Goal: Task Accomplishment & Management: Use online tool/utility

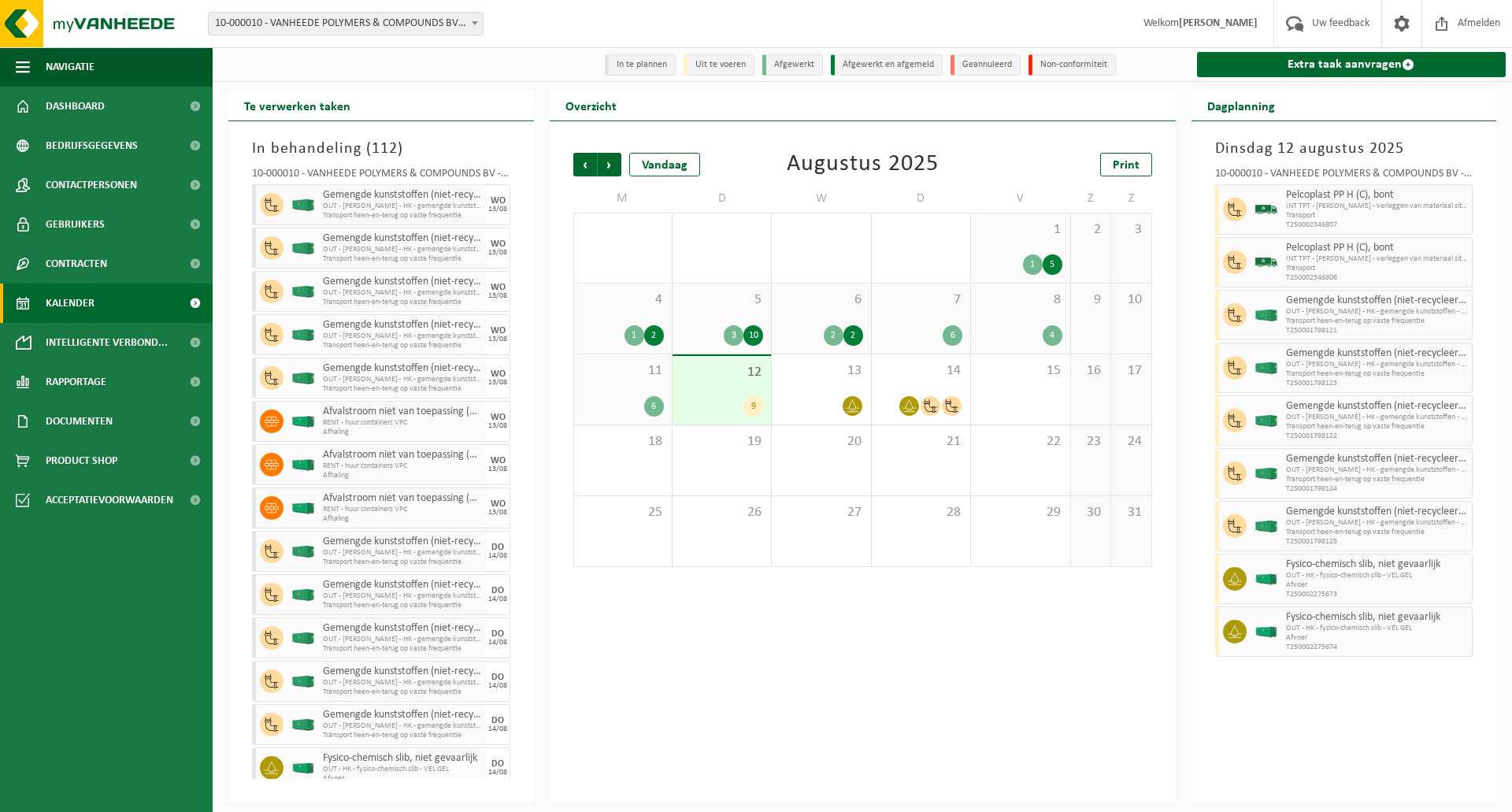
click at [819, 323] on div "6 2 2" at bounding box center [820, 318] width 99 height 70
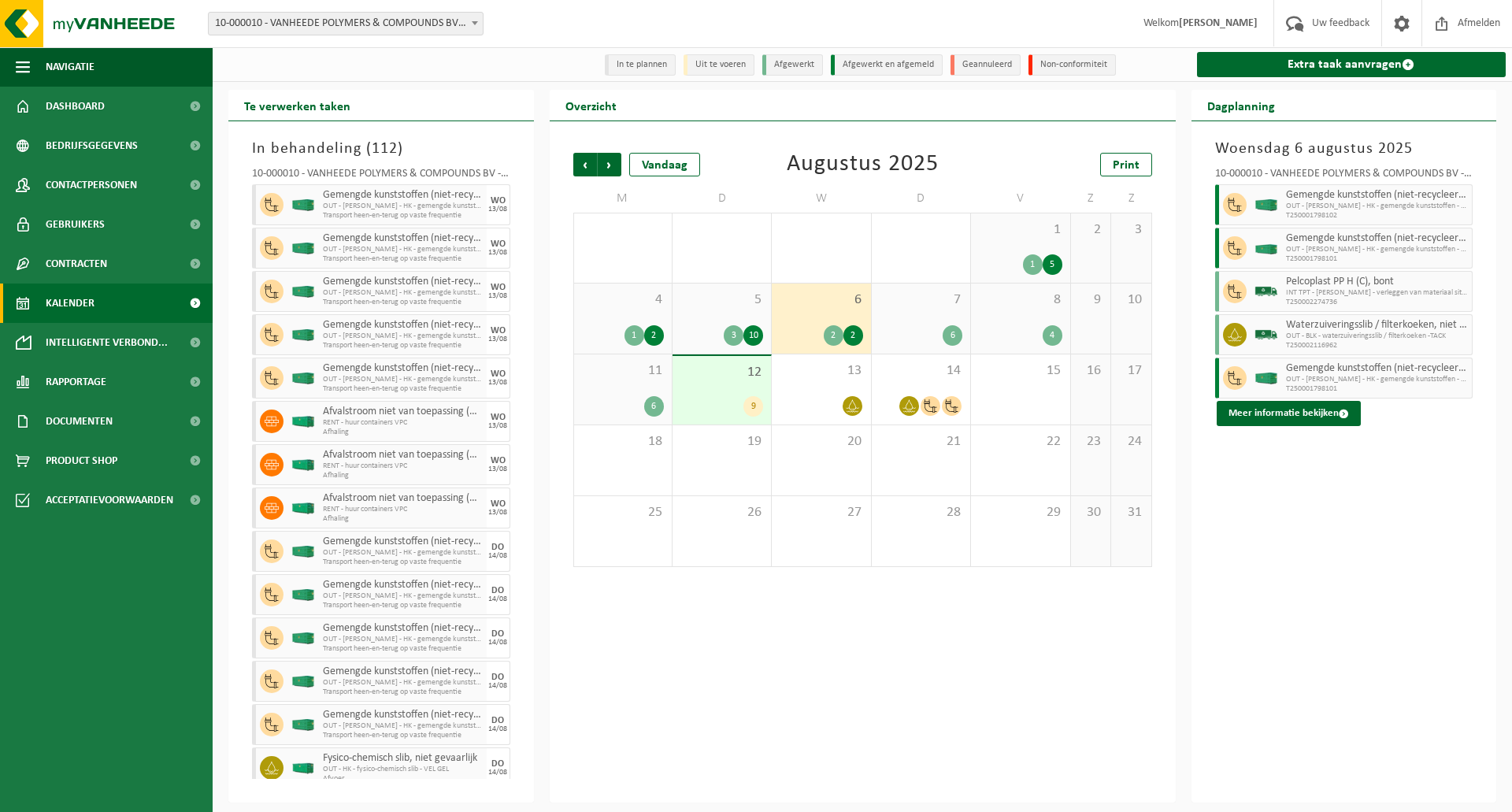
click at [715, 331] on div "3 10" at bounding box center [721, 335] width 83 height 21
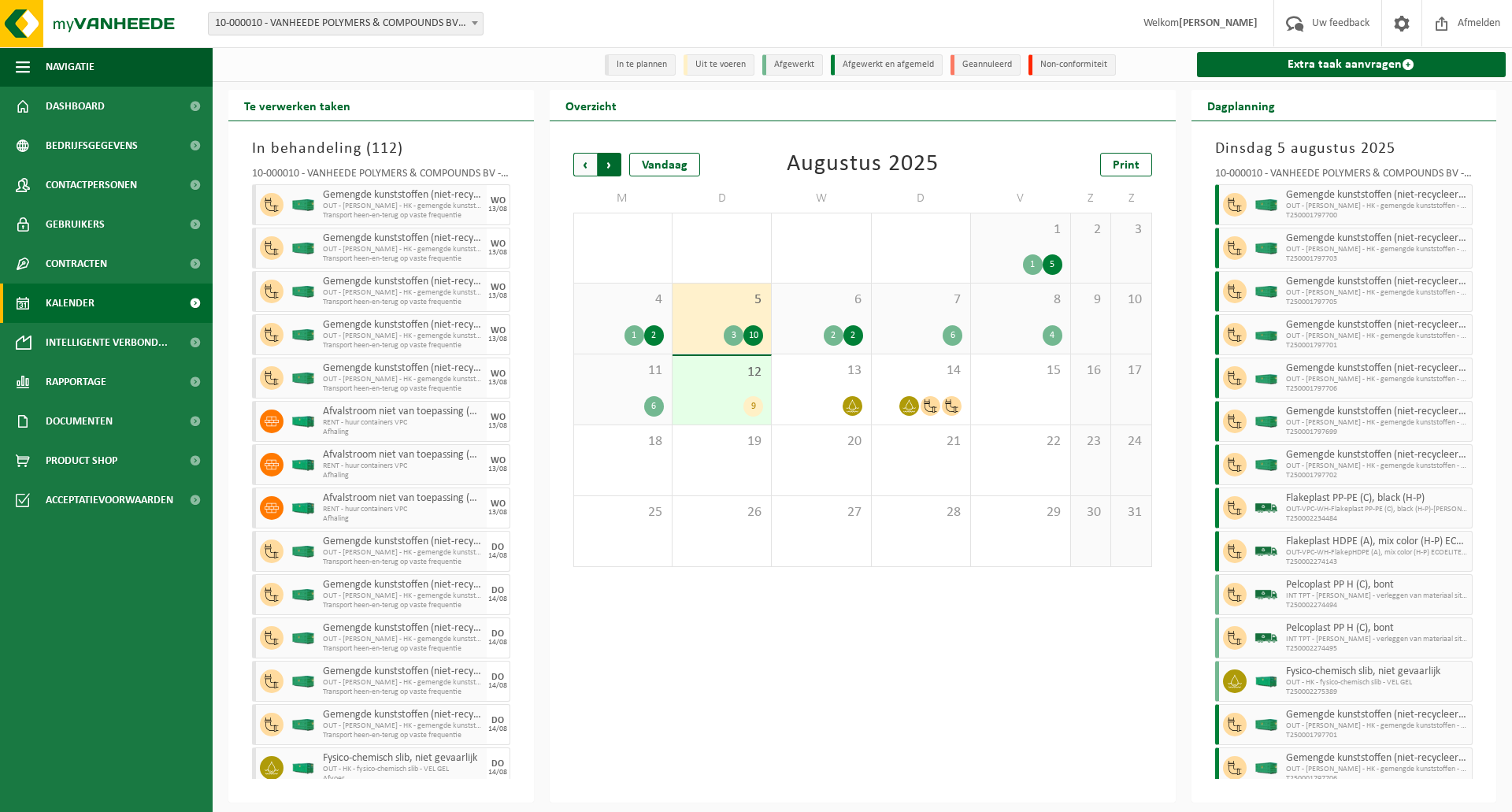
click at [580, 166] on span "Vorige" at bounding box center [585, 165] width 24 height 24
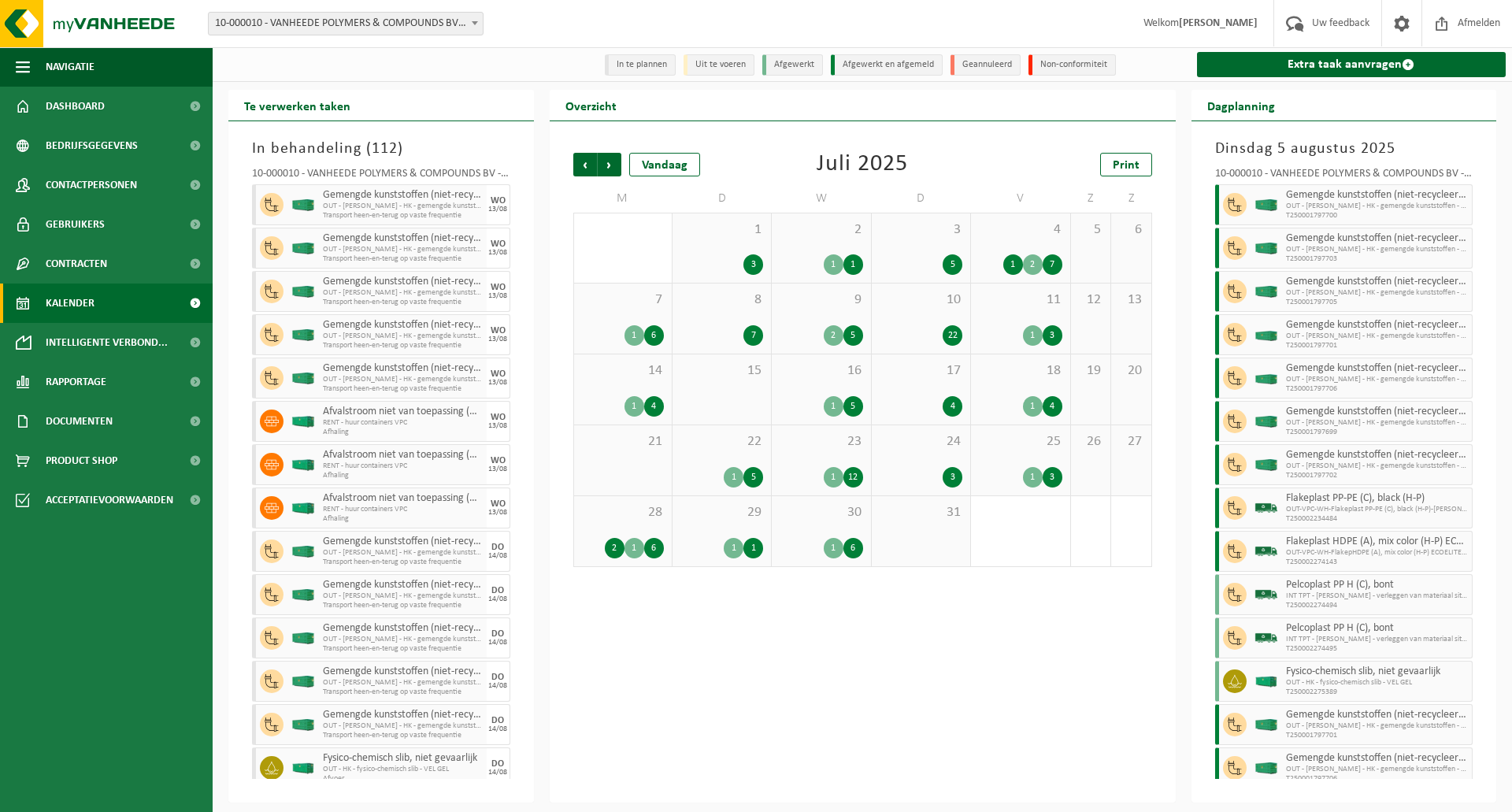
click at [580, 166] on span "Vorige" at bounding box center [585, 165] width 24 height 24
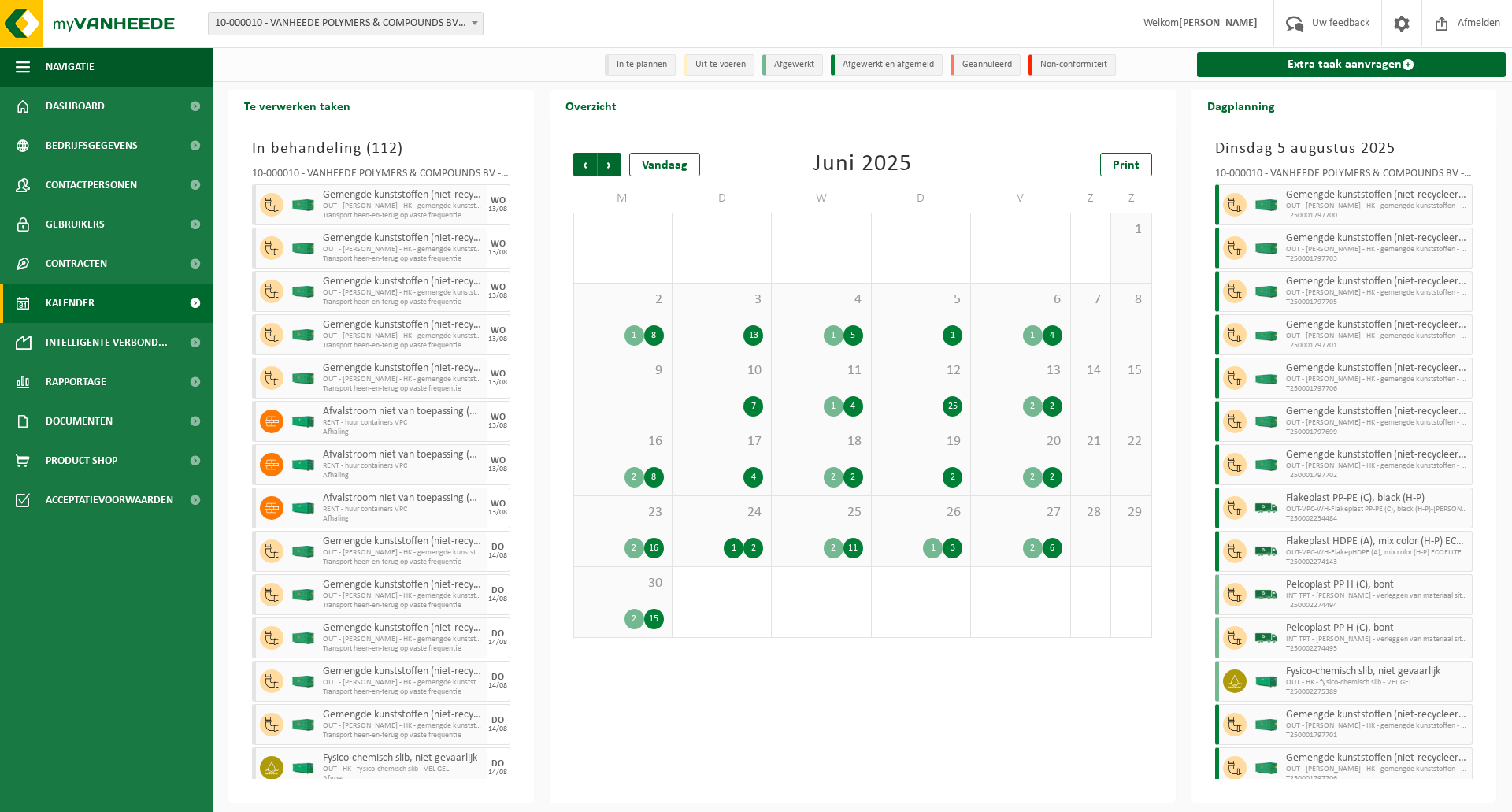
click at [655, 451] on span "16" at bounding box center [623, 442] width 82 height 17
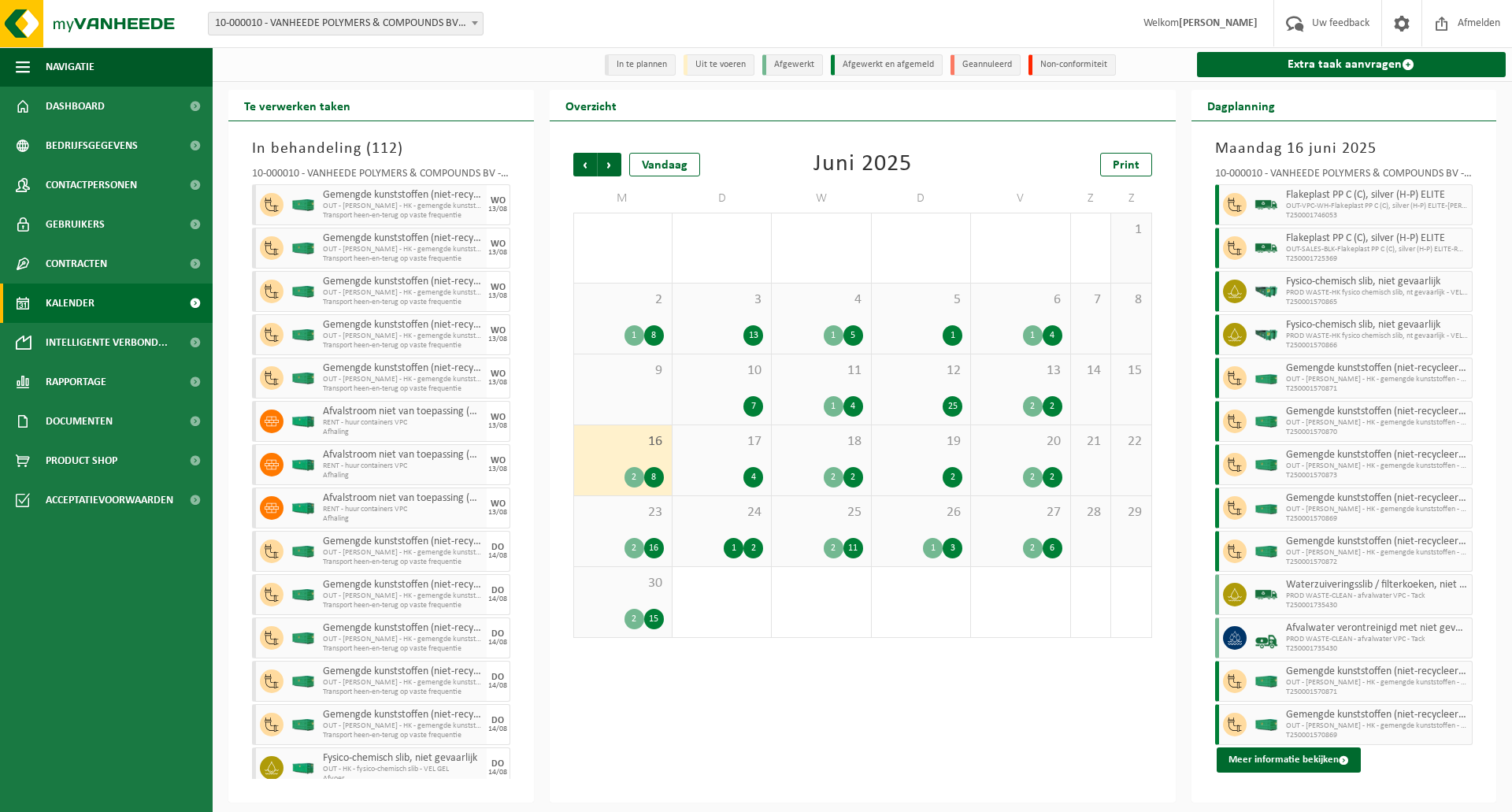
click at [712, 458] on div "17 4" at bounding box center [721, 460] width 99 height 70
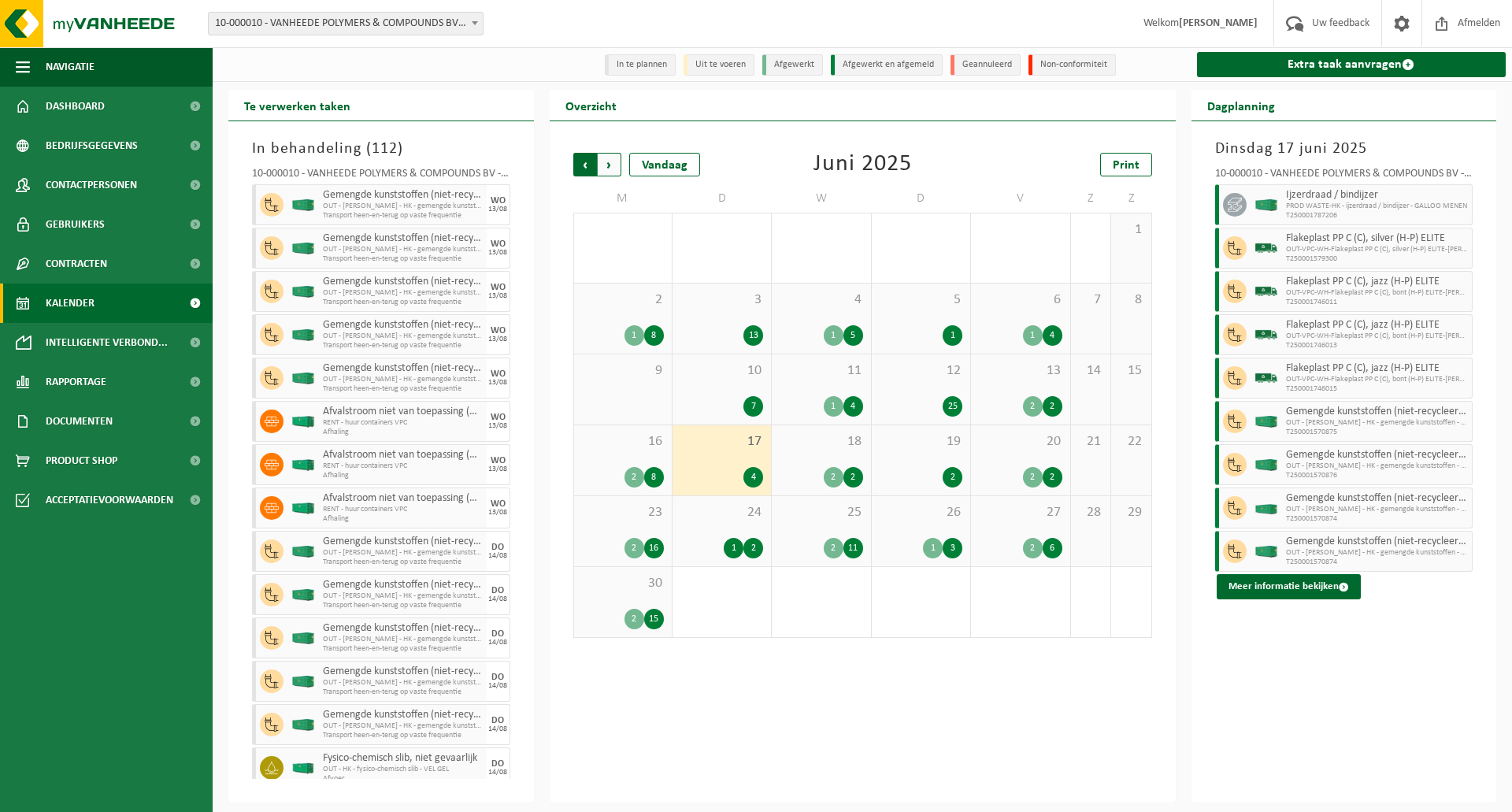
click at [602, 169] on span "Volgende" at bounding box center [610, 165] width 24 height 24
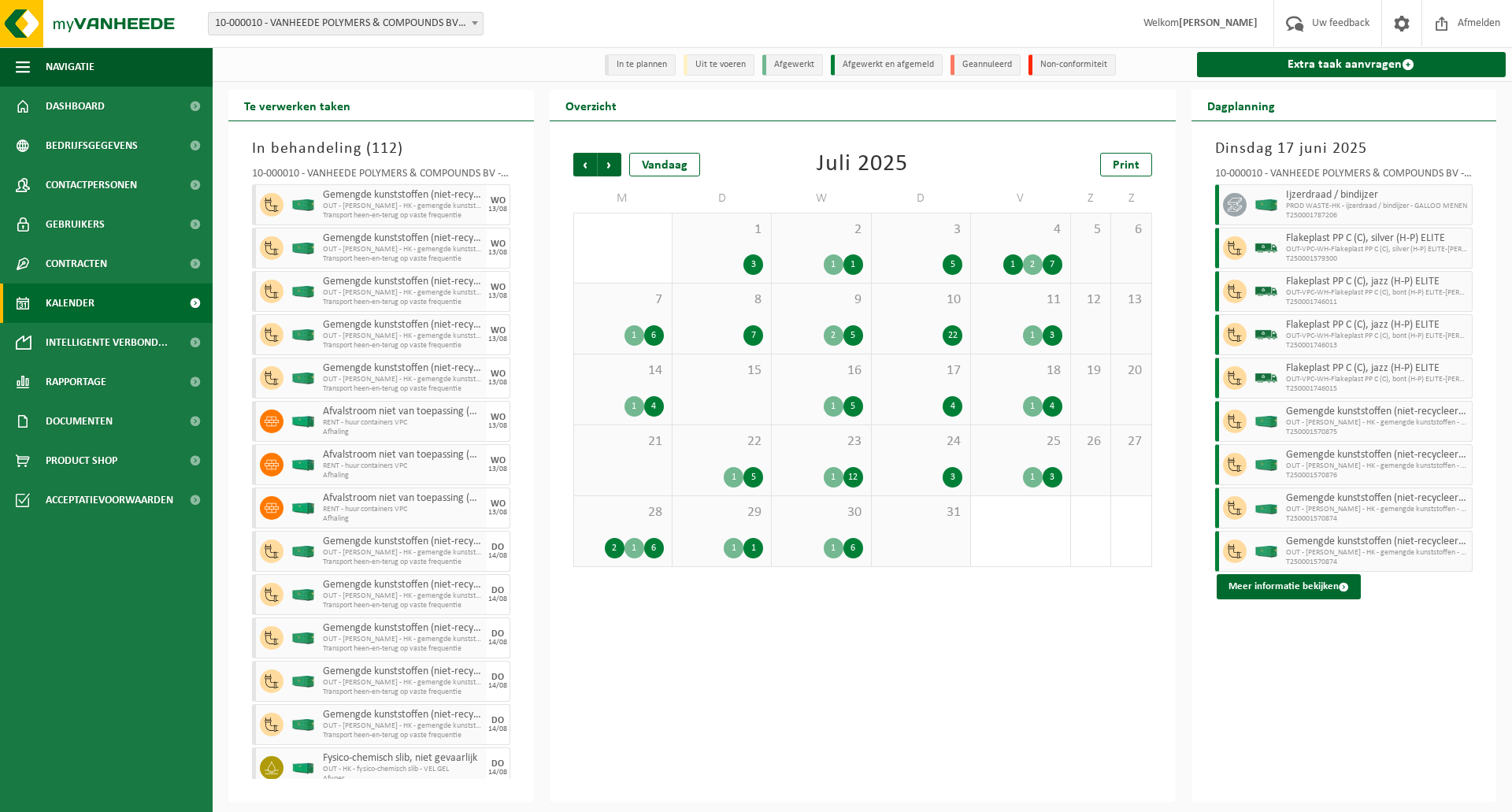
click at [714, 245] on div "1 3" at bounding box center [721, 249] width 99 height 69
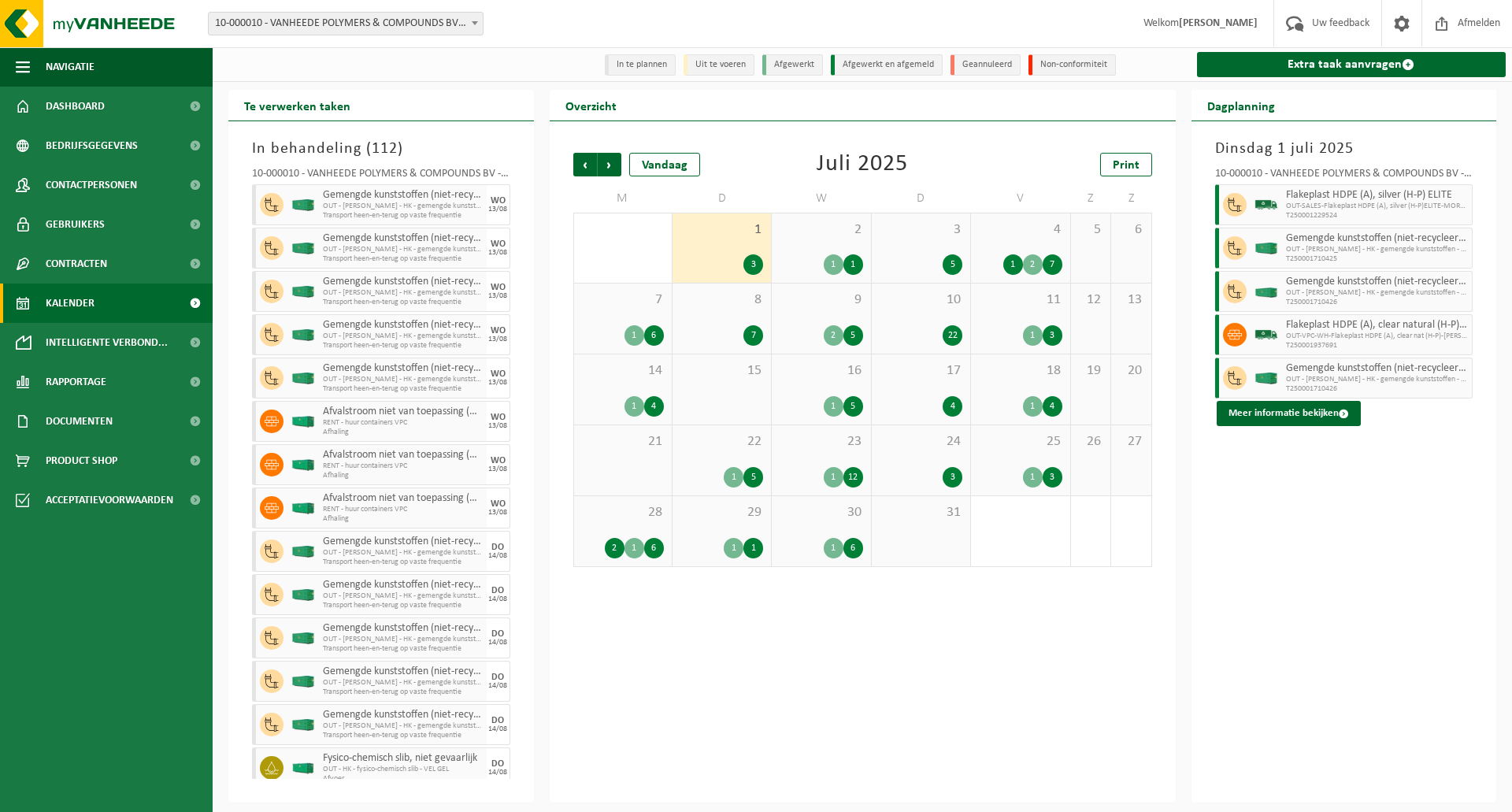
click at [832, 237] on span "2" at bounding box center [820, 230] width 83 height 17
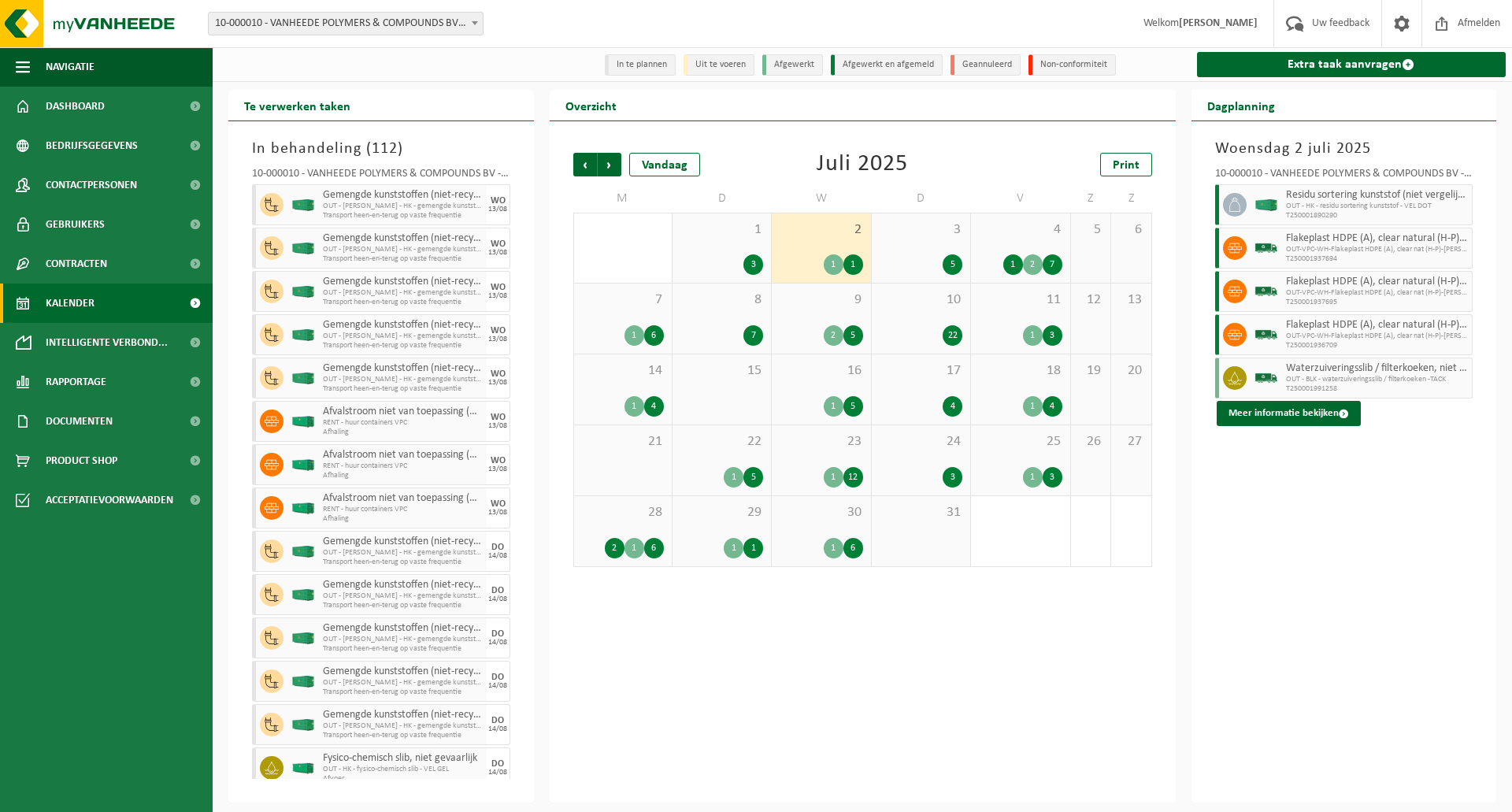
click at [928, 241] on div "3 5" at bounding box center [920, 249] width 99 height 69
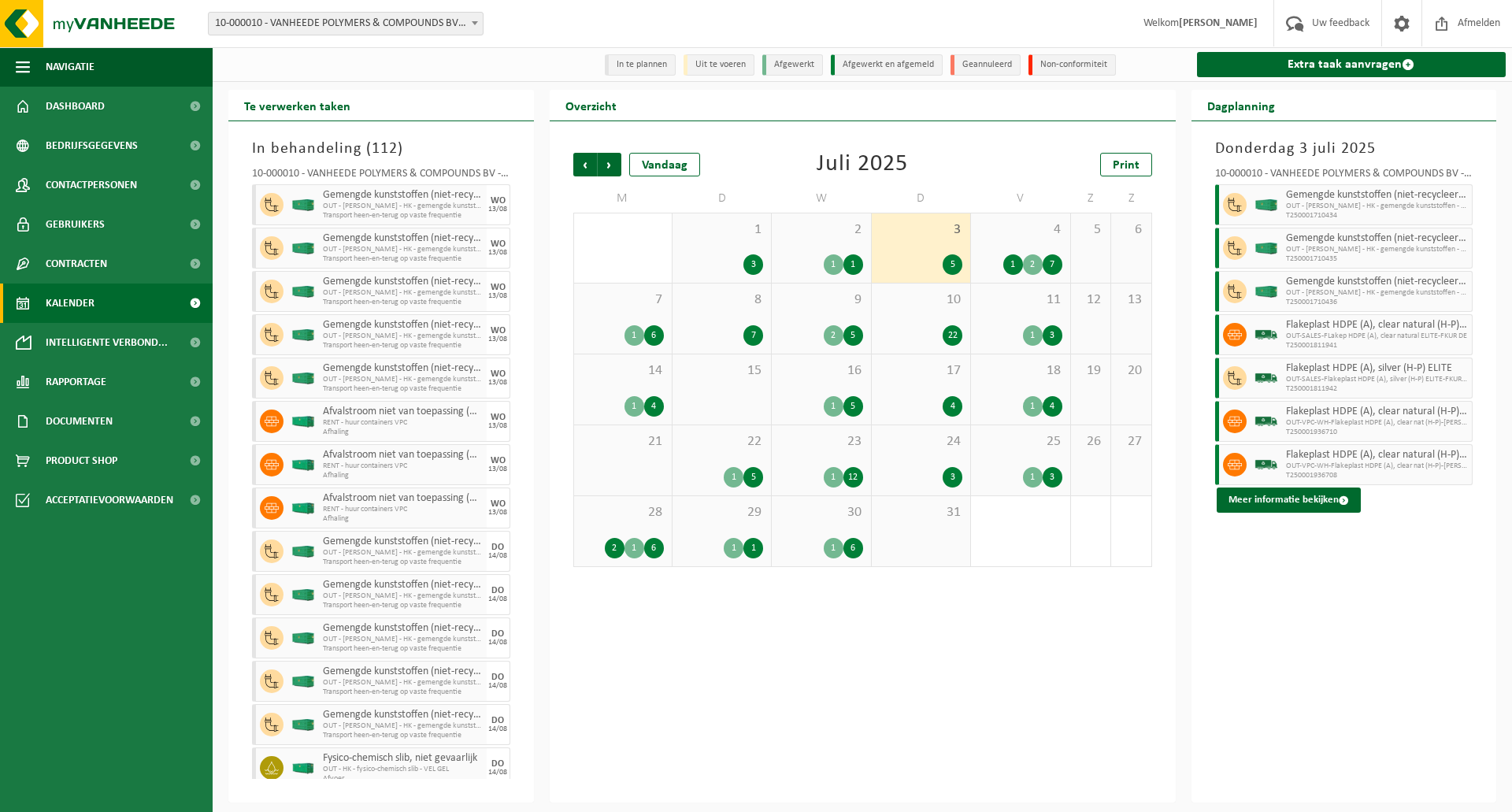
click at [1045, 234] on span "4" at bounding box center [1020, 230] width 83 height 17
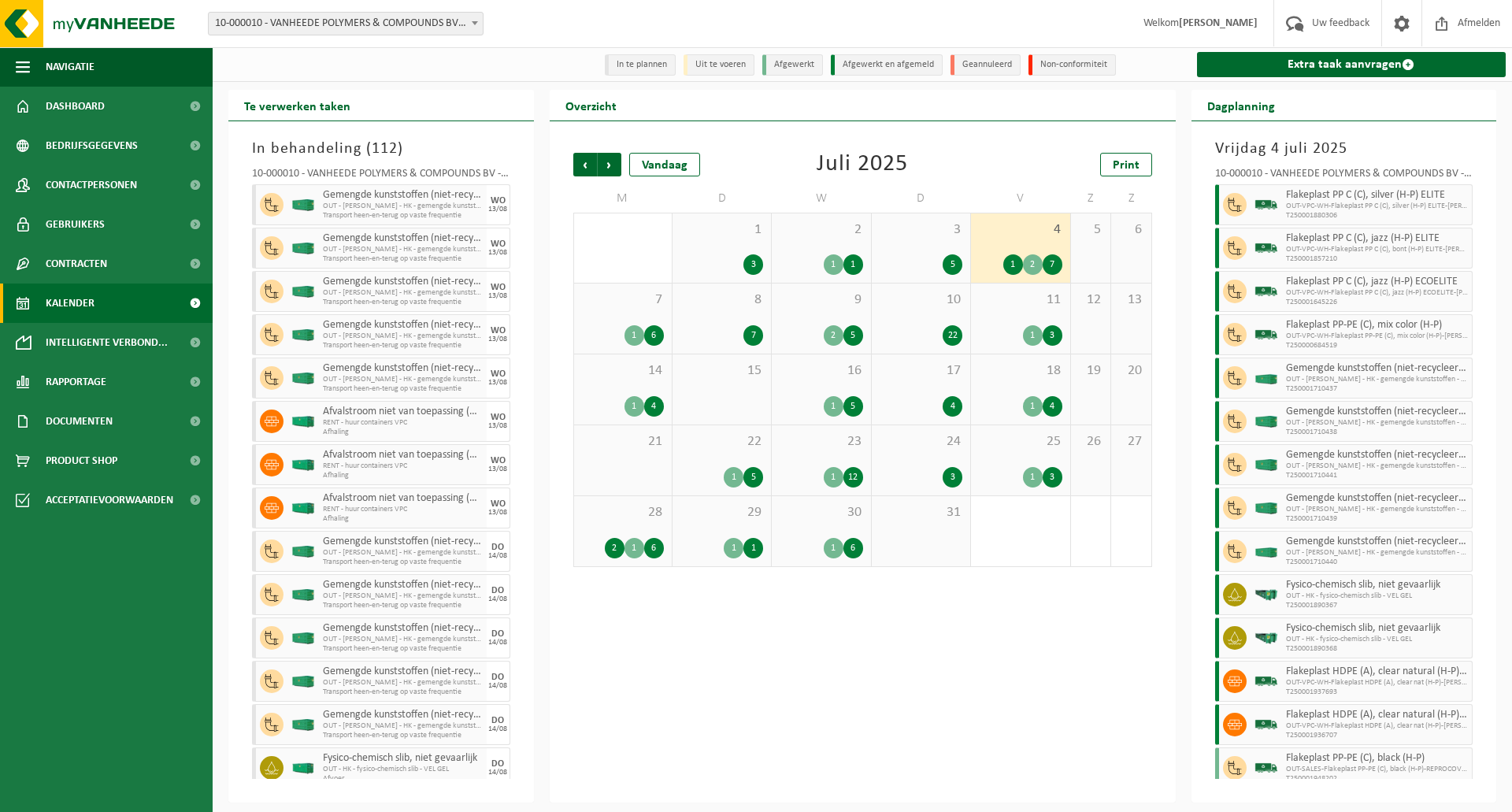
click at [1020, 299] on span "11" at bounding box center [1020, 300] width 83 height 17
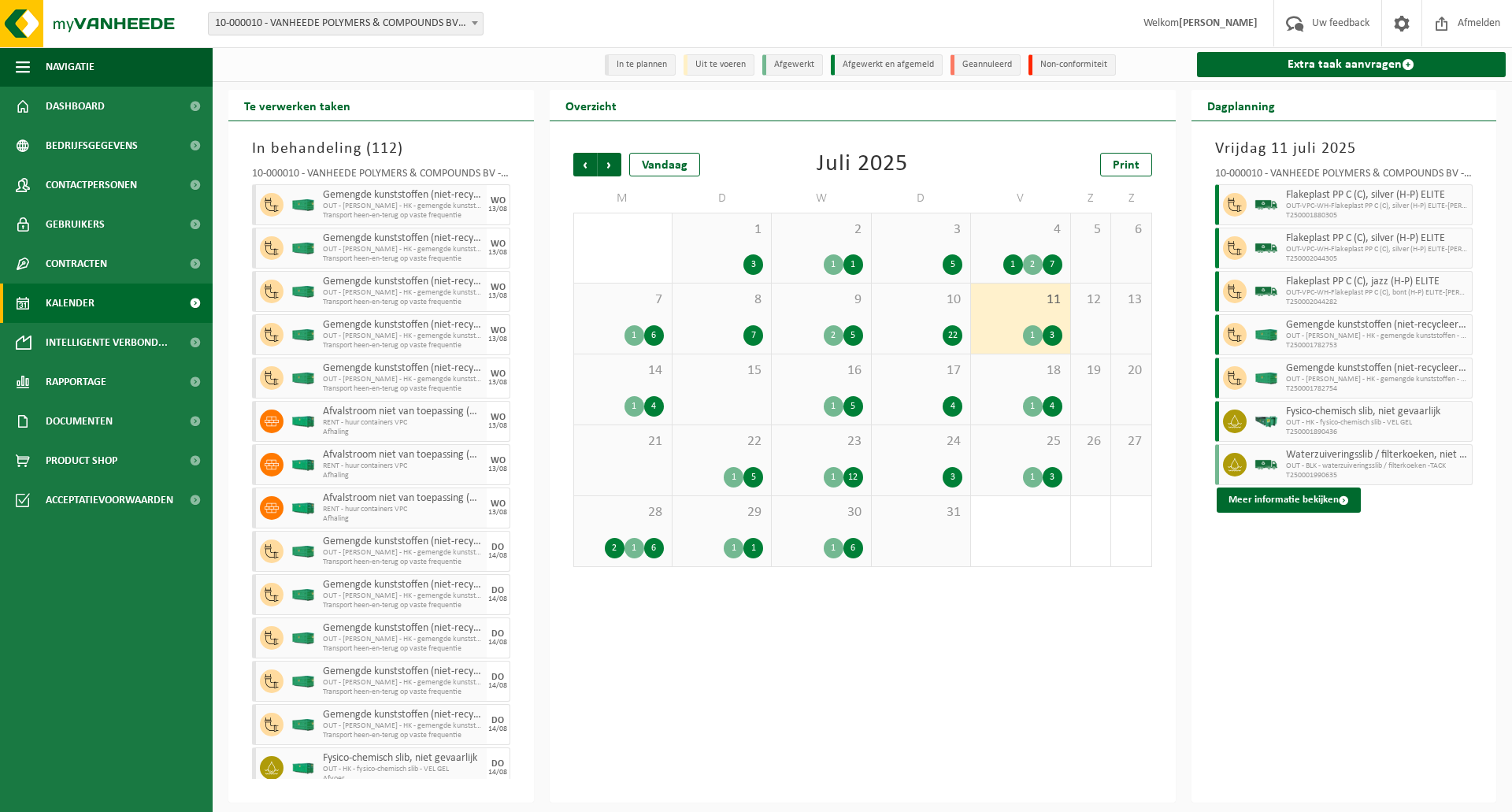
click at [917, 309] on span "10" at bounding box center [920, 300] width 83 height 17
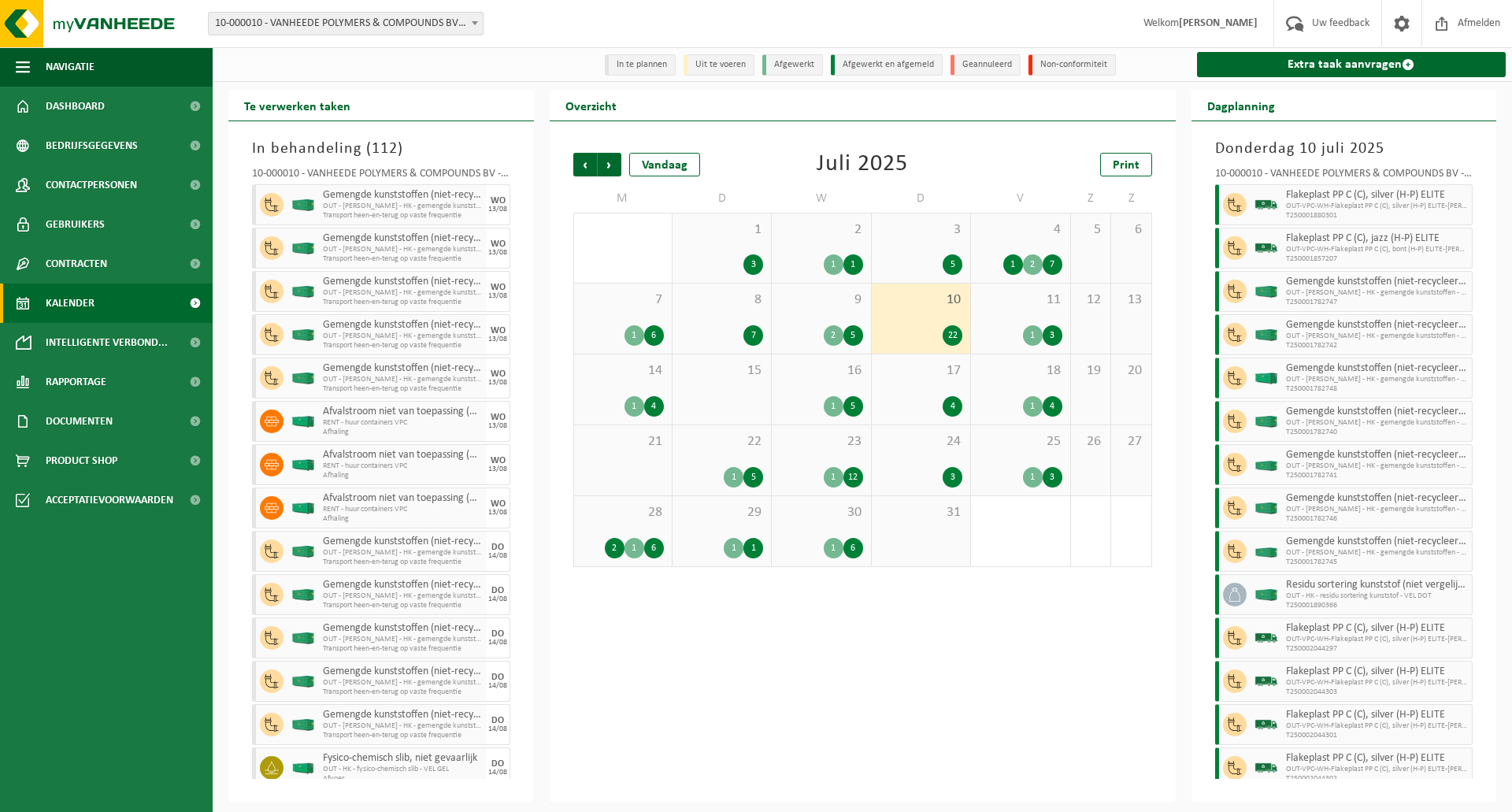
click at [789, 311] on div "9 2 5" at bounding box center [820, 318] width 99 height 70
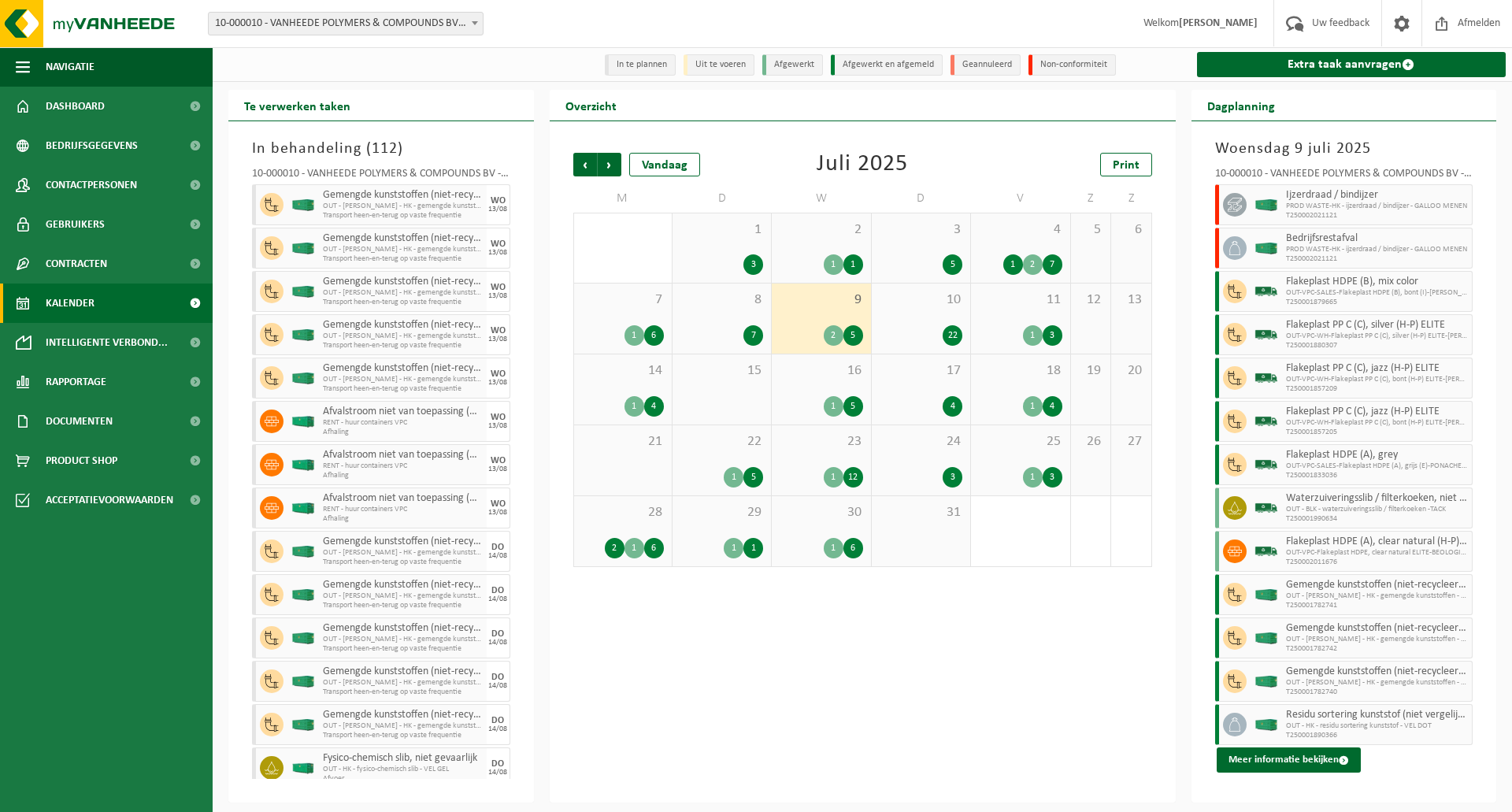
click at [1215, 196] on div at bounding box center [1232, 205] width 35 height 41
click at [1218, 201] on div at bounding box center [1232, 205] width 35 height 41
click at [1318, 201] on span "Ijzerdraad / bindijzer" at bounding box center [1377, 196] width 183 height 13
drag, startPoint x: 1318, startPoint y: 201, endPoint x: 1371, endPoint y: 189, distance: 54.3
click at [1371, 189] on div "Ijzerdraad / bindijzer PROD WASTE-HK - ijzerdraad / bindijzer - GALLOO MENEN T2…" at bounding box center [1377, 205] width 192 height 41
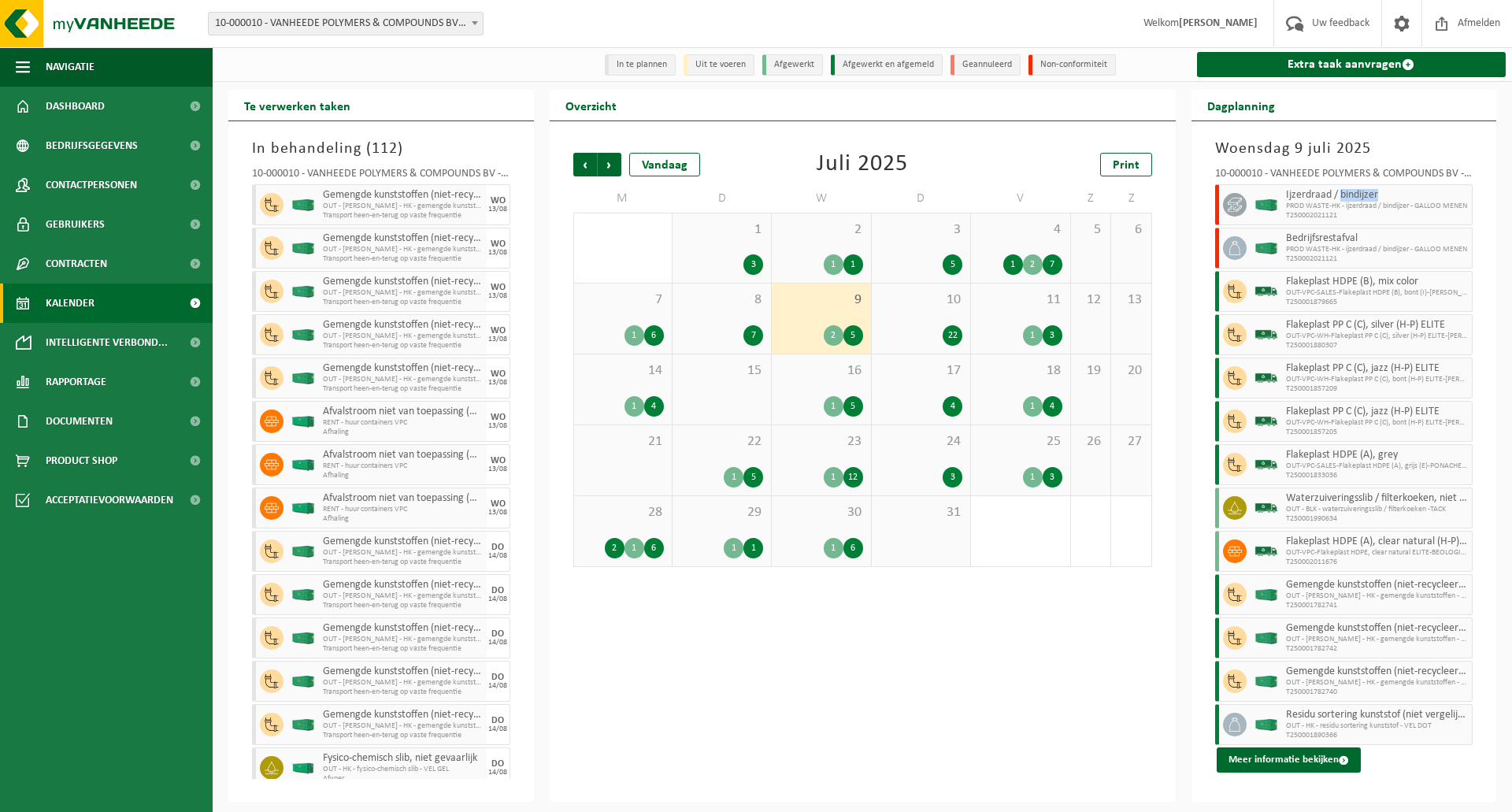
click at [1371, 189] on div "Ijzerdraad / bindijzer PROD WASTE-HK - ijzerdraad / bindijzer - GALLOO MENEN T2…" at bounding box center [1377, 205] width 192 height 41
click at [1299, 200] on span "Ijzerdraad / bindijzer" at bounding box center [1377, 196] width 183 height 13
click at [1238, 206] on icon at bounding box center [1234, 205] width 14 height 14
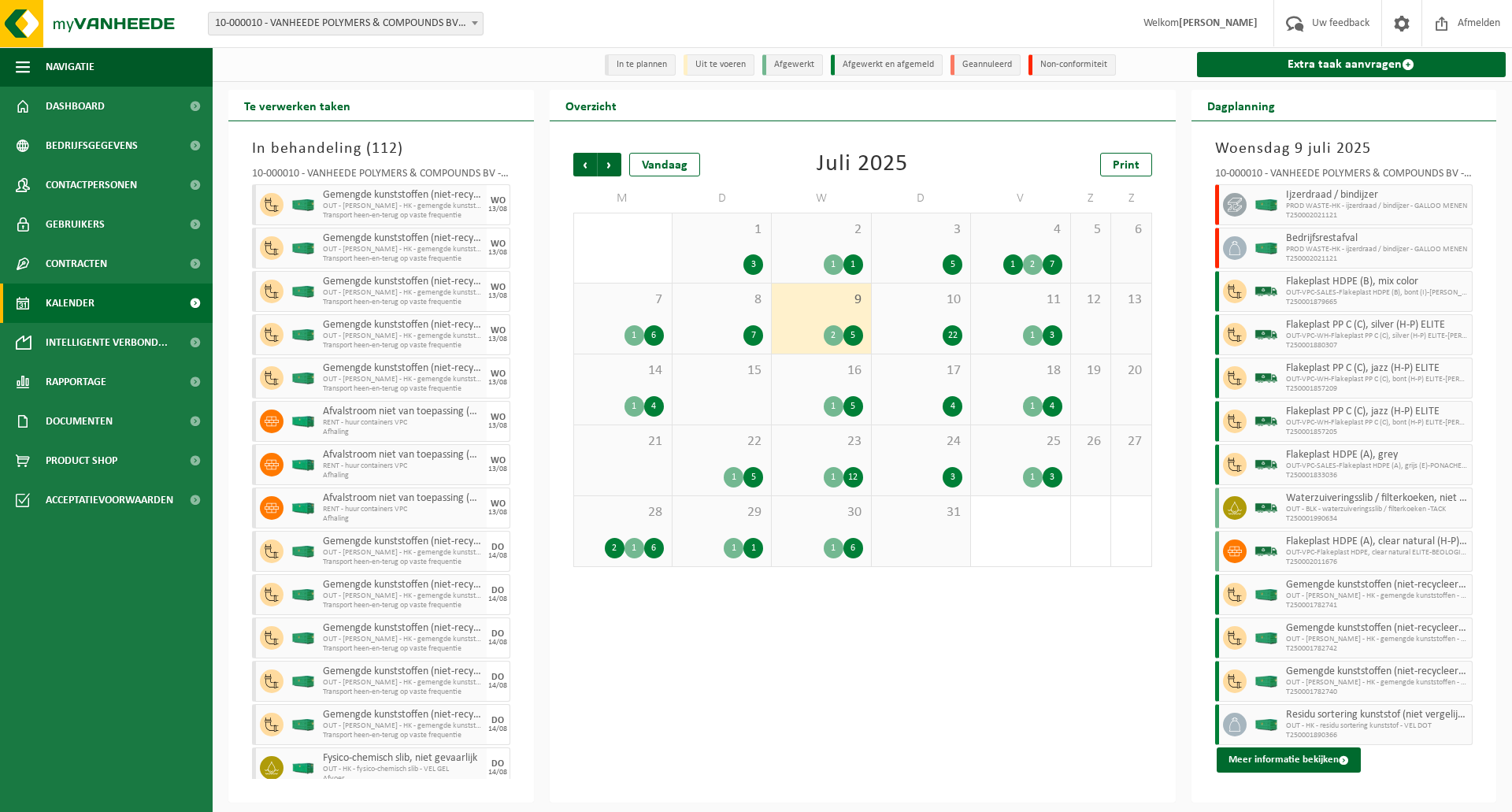
click at [1323, 223] on div "Ijzerdraad / bindijzer PROD WASTE-HK - ijzerdraad / bindijzer - GALLOO MENEN T2…" at bounding box center [1377, 205] width 192 height 41
click at [633, 373] on span "14" at bounding box center [623, 371] width 82 height 17
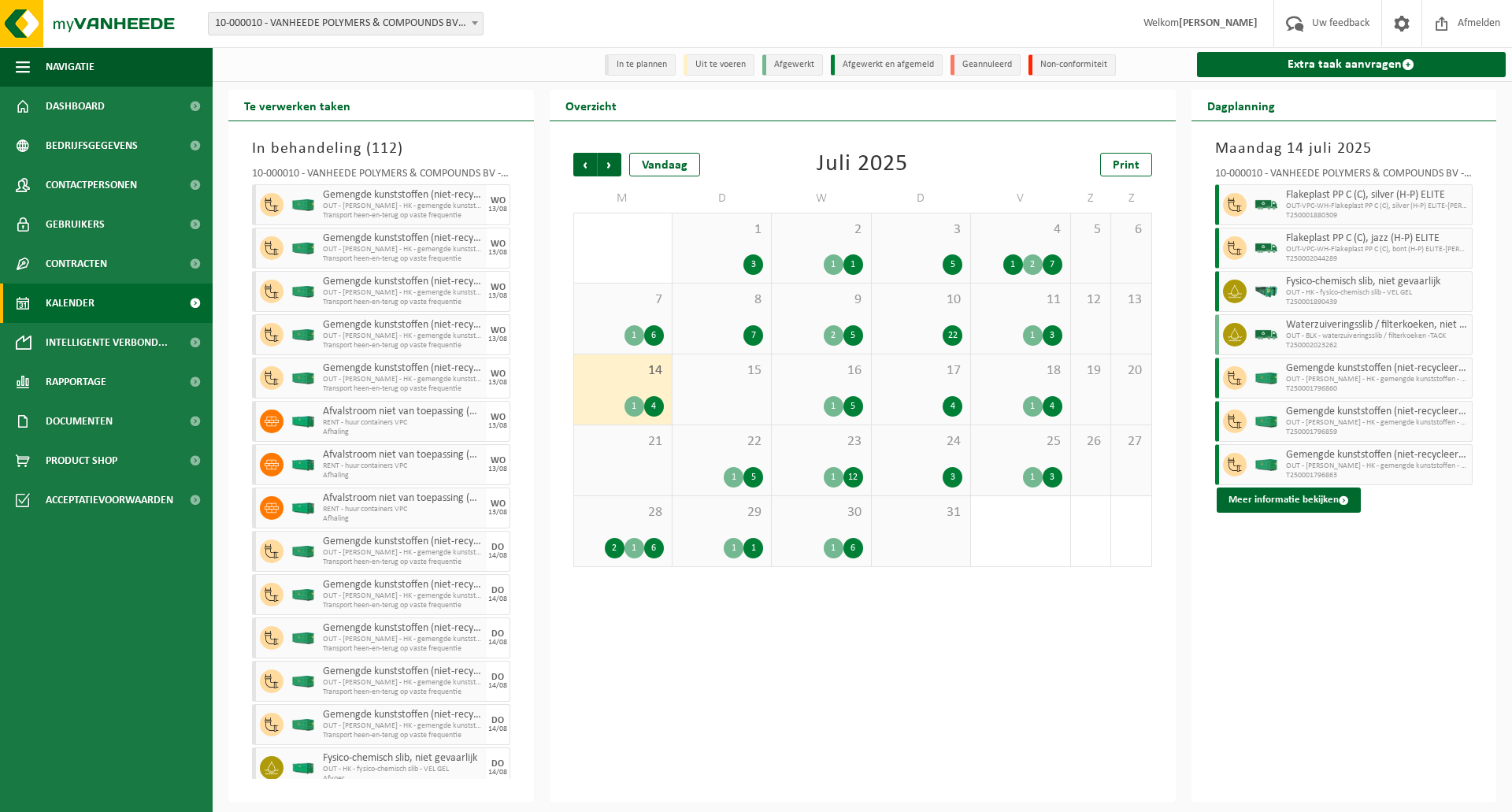
click at [707, 386] on div "15" at bounding box center [721, 389] width 99 height 70
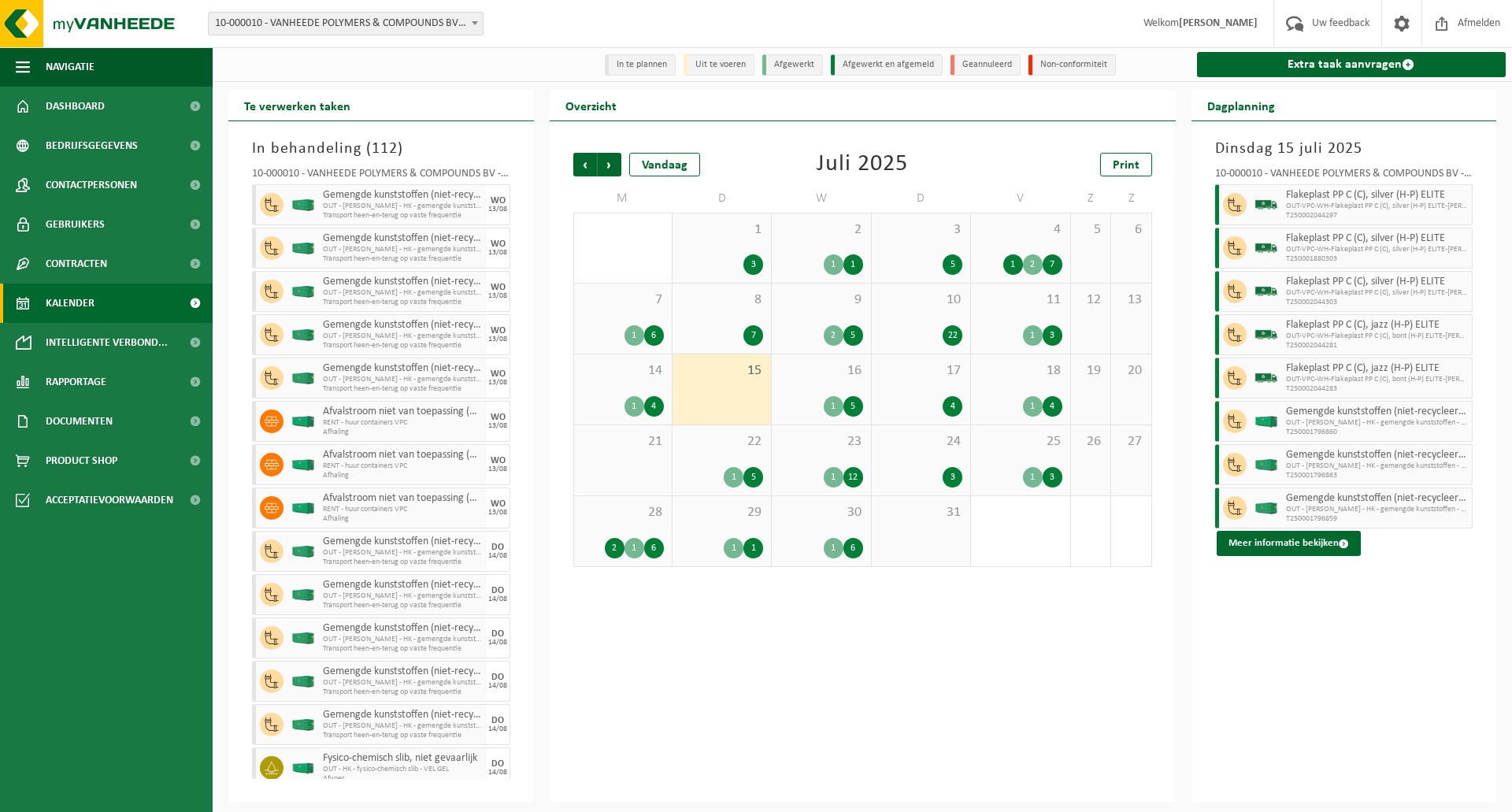
click at [822, 379] on span "16" at bounding box center [820, 371] width 83 height 17
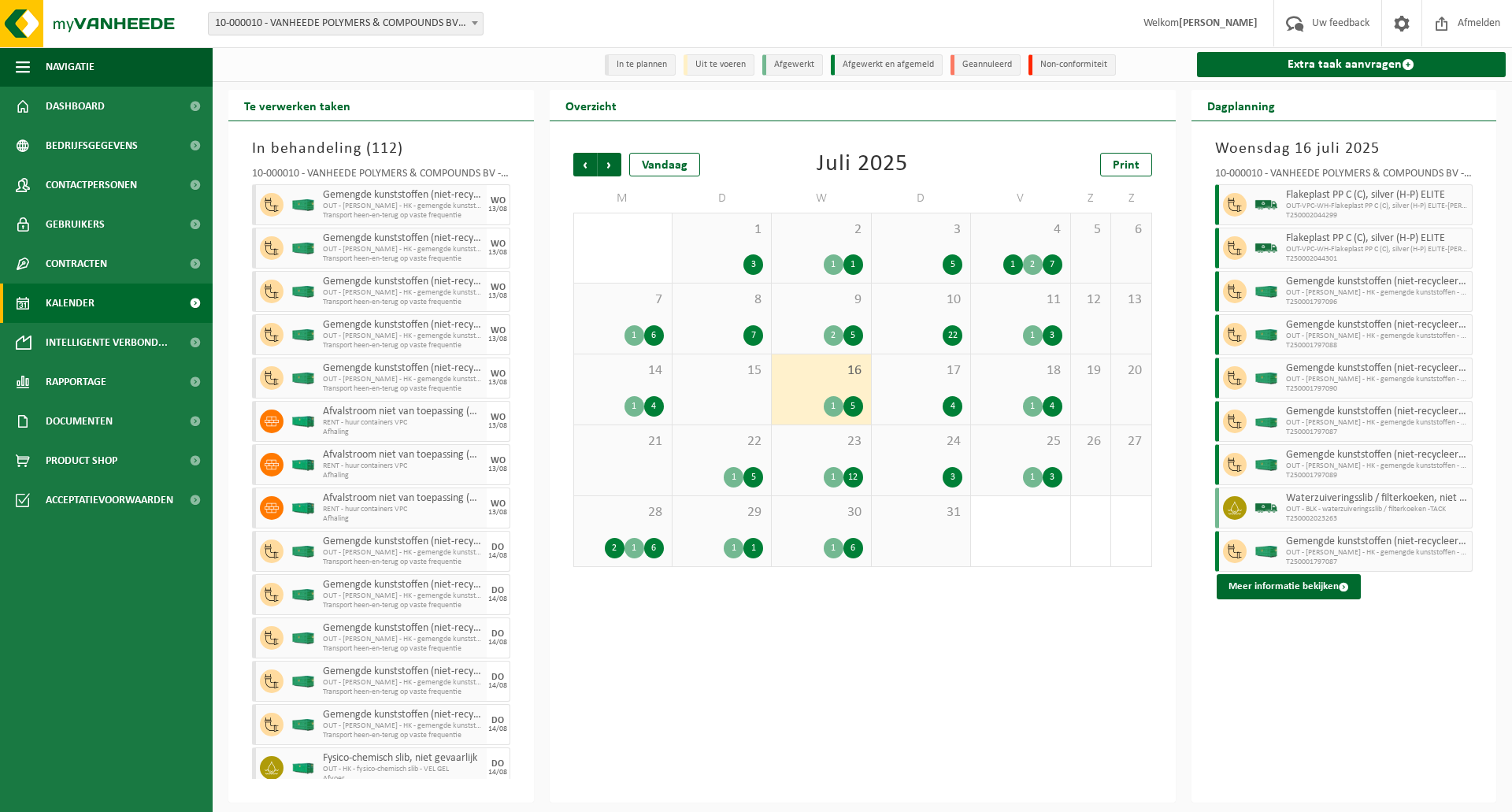
click at [942, 381] on div "17 4" at bounding box center [920, 389] width 99 height 70
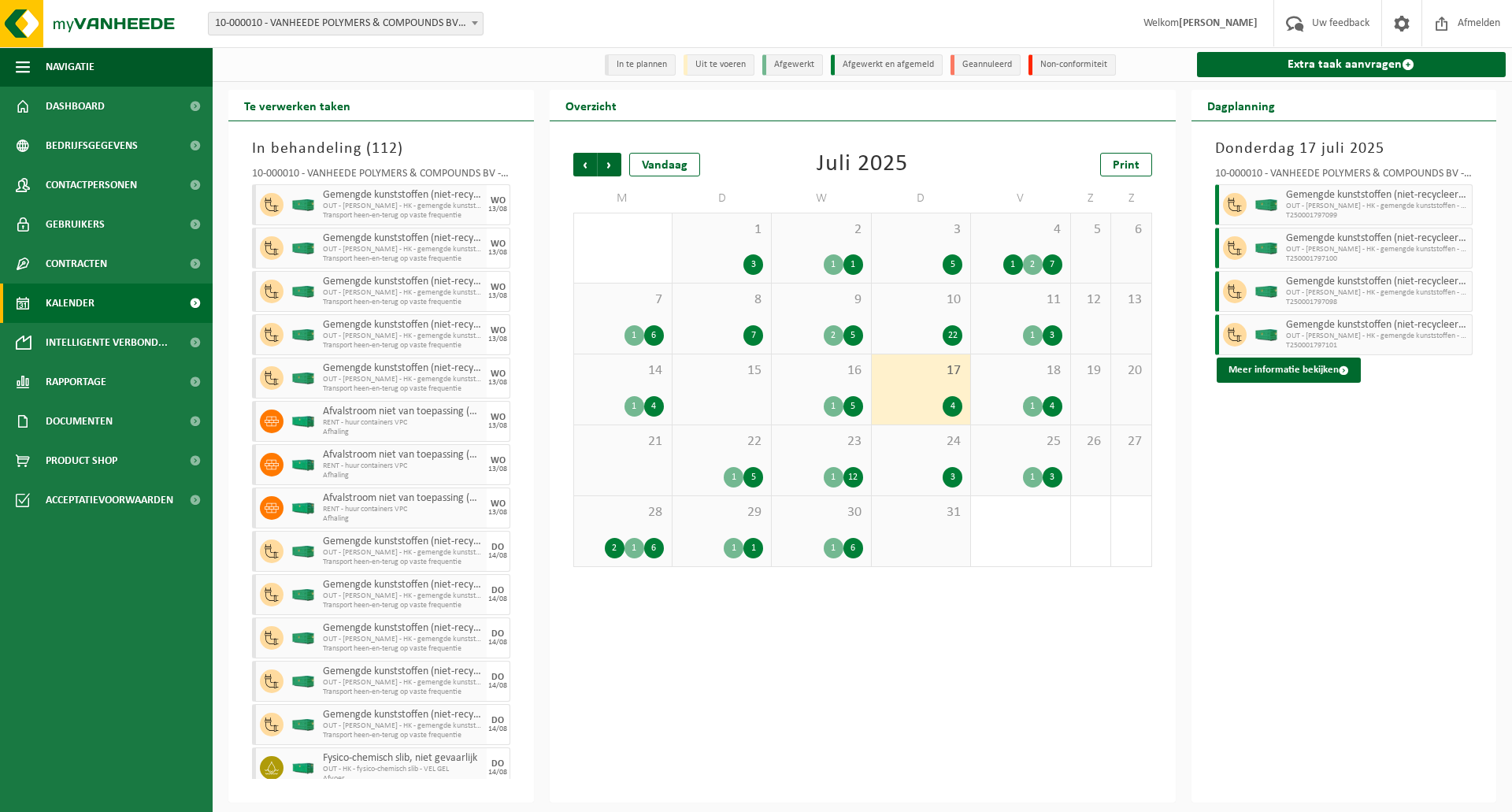
click at [1036, 374] on span "18" at bounding box center [1020, 371] width 83 height 17
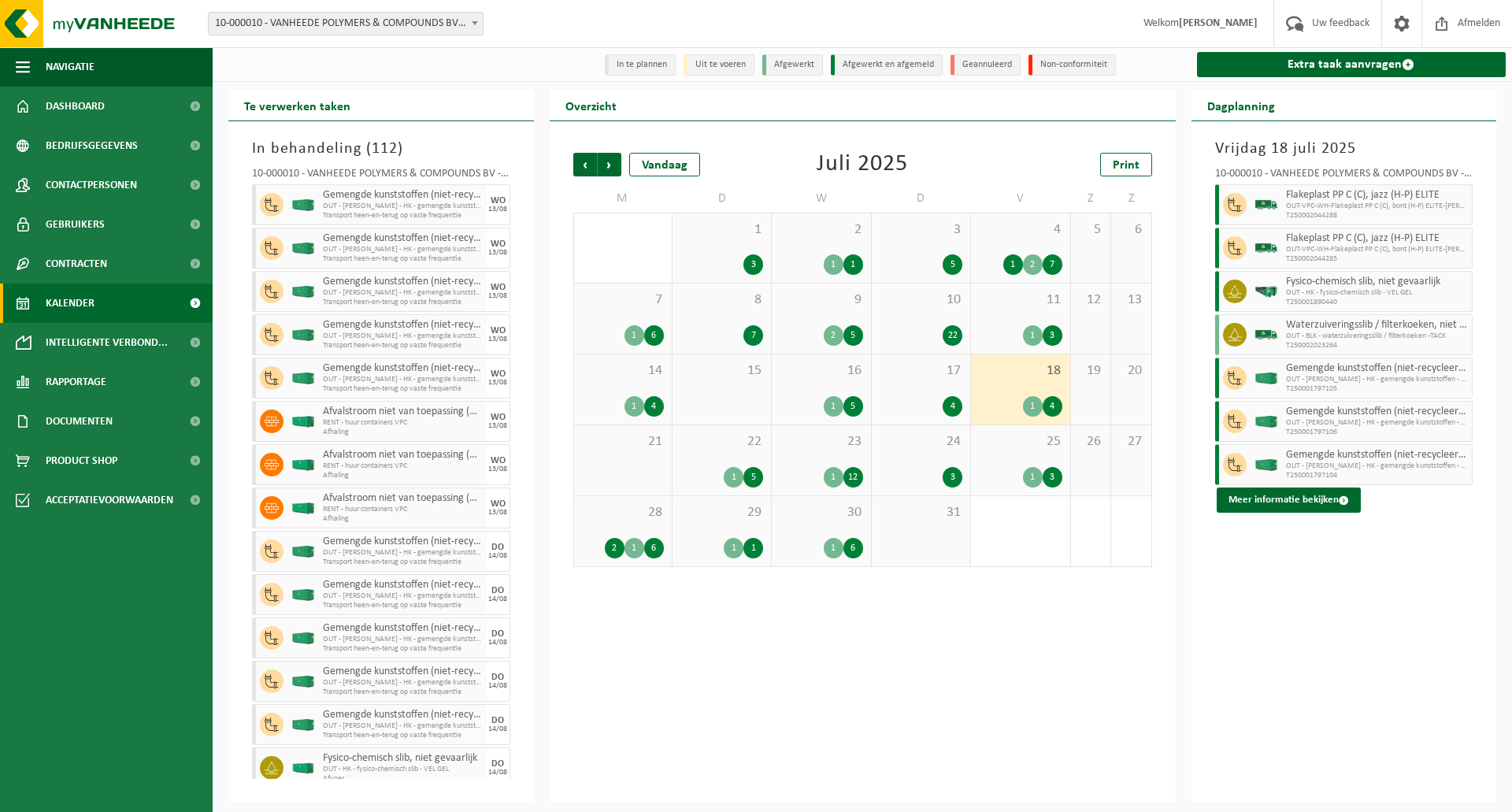
click at [1015, 440] on span "25" at bounding box center [1020, 442] width 83 height 17
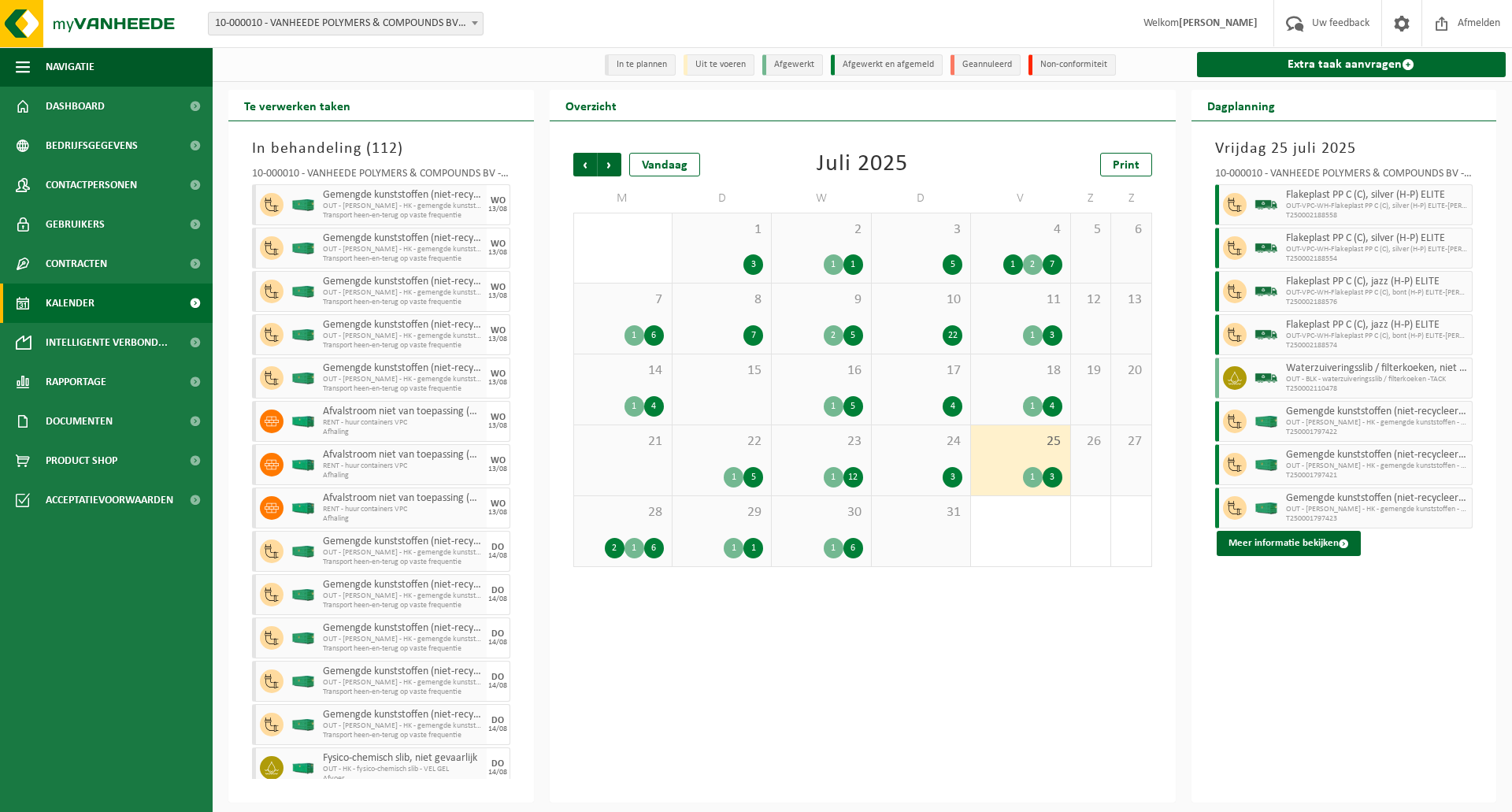
click at [903, 450] on span "24" at bounding box center [920, 442] width 83 height 17
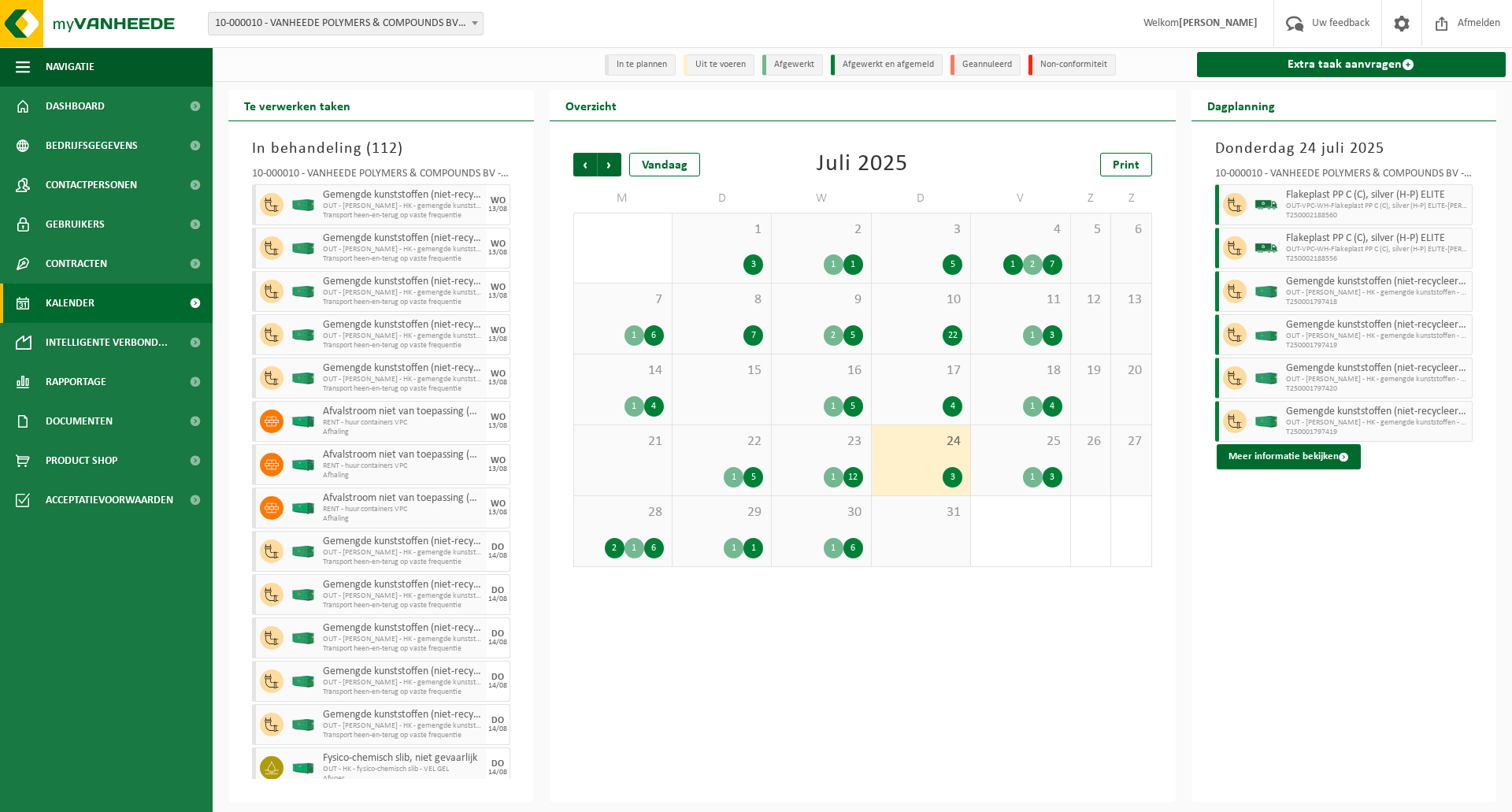
click at [832, 443] on span "23" at bounding box center [820, 442] width 83 height 17
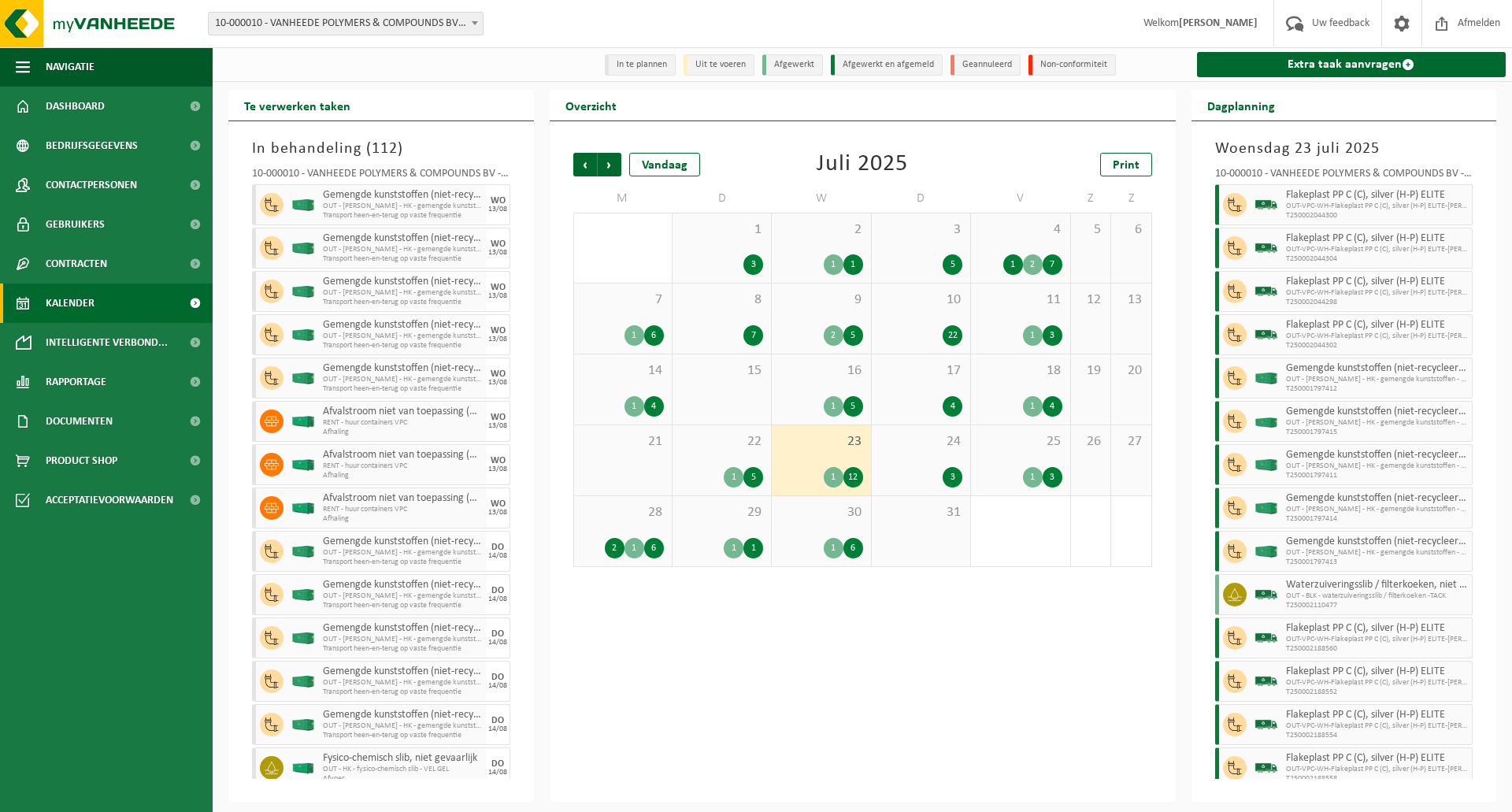
click at [722, 455] on div "22 1 5" at bounding box center [721, 460] width 99 height 70
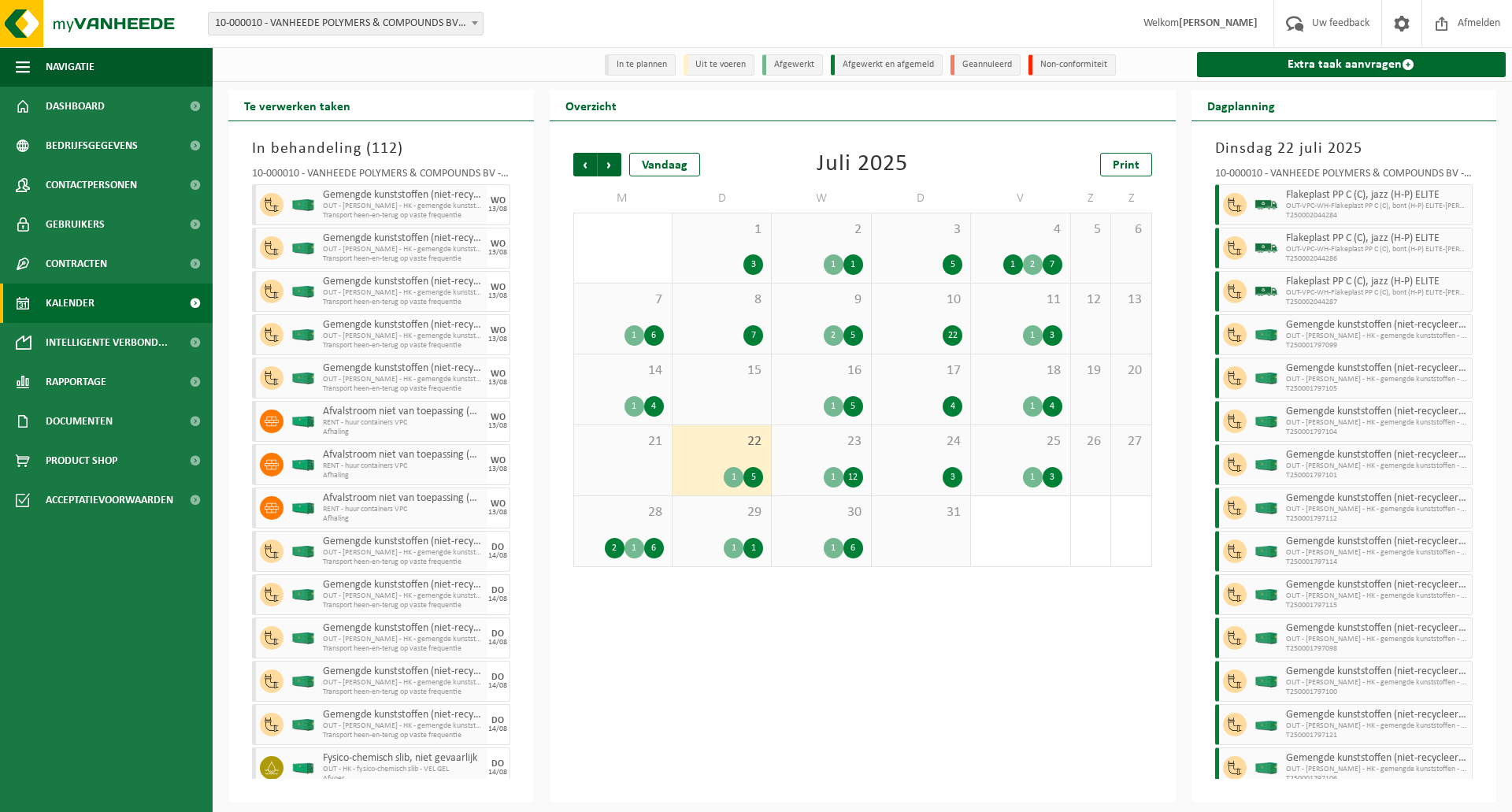
click at [627, 449] on span "21" at bounding box center [623, 442] width 82 height 17
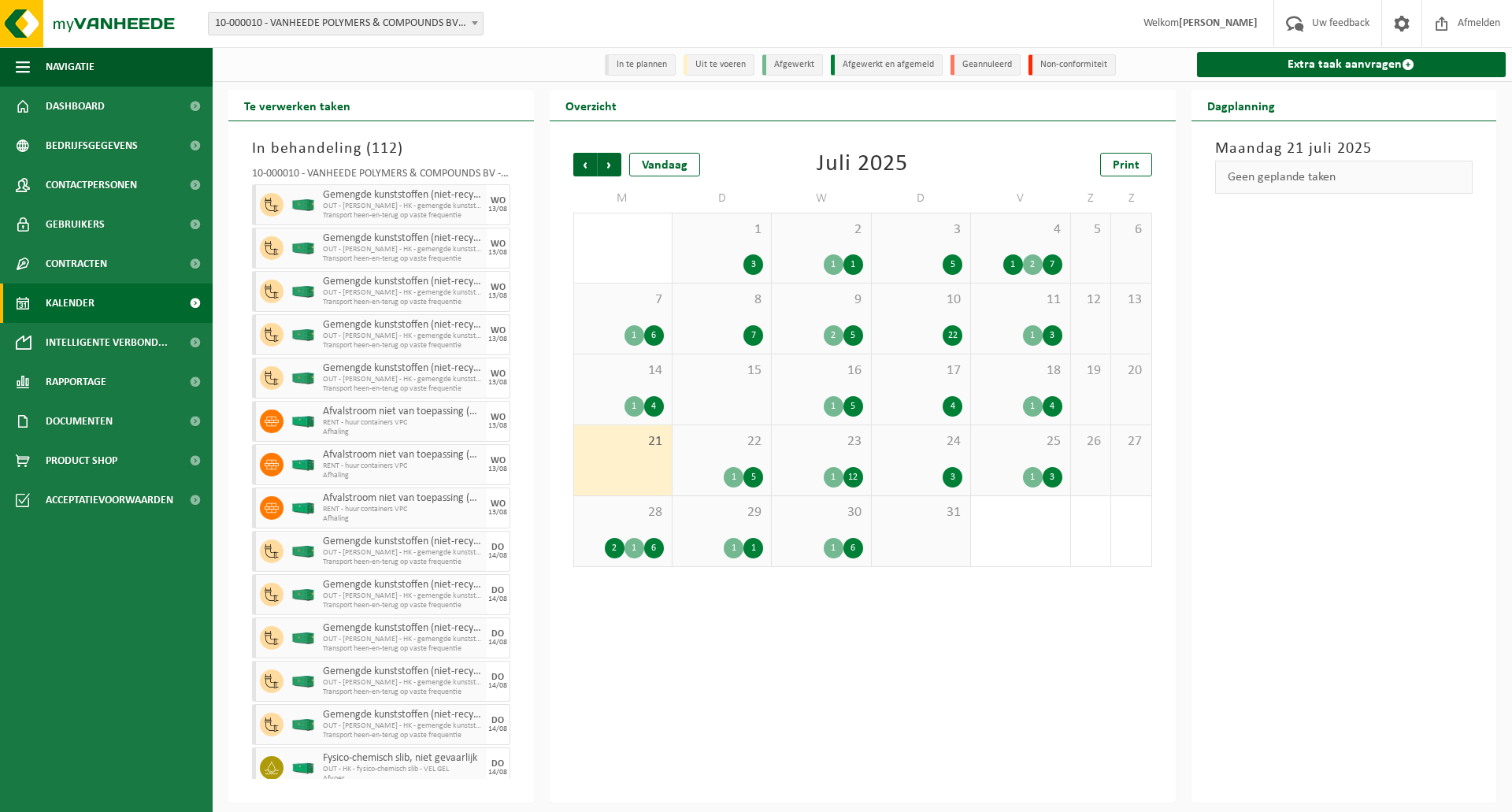
click at [635, 504] on div "28 2 1 6" at bounding box center [623, 531] width 98 height 70
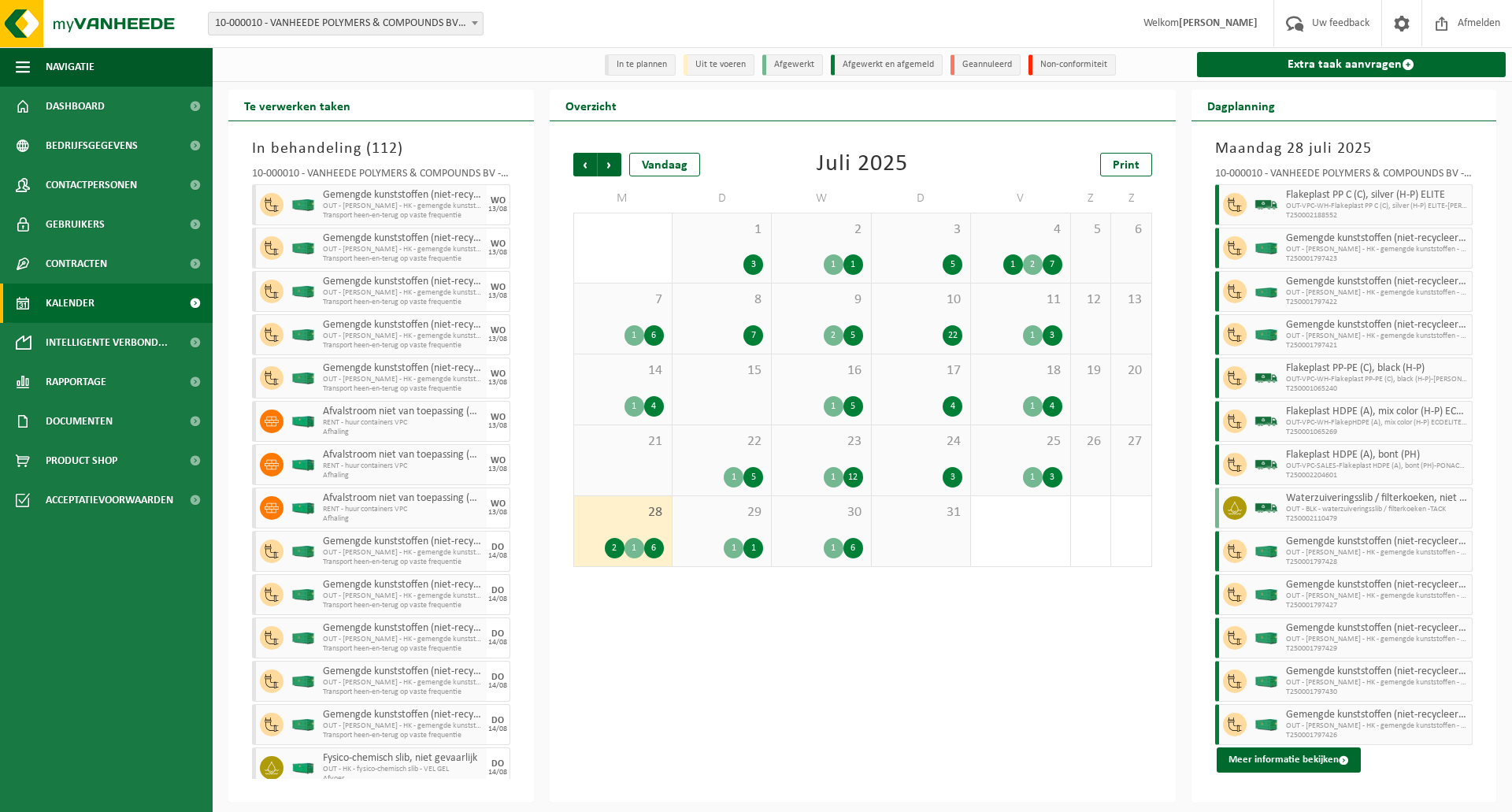
click at [734, 509] on span "29" at bounding box center [721, 513] width 83 height 17
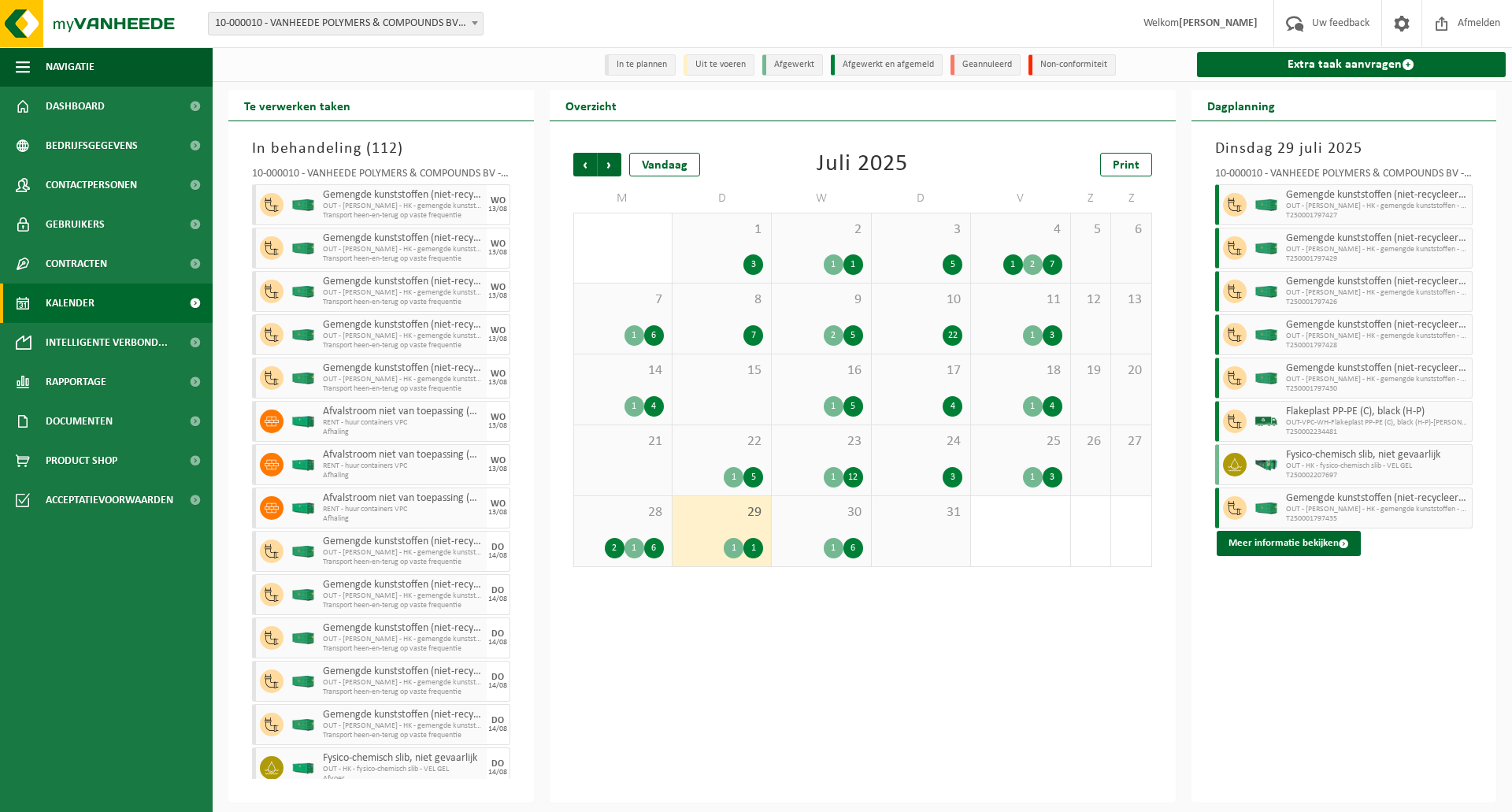
click at [804, 514] on span "30" at bounding box center [820, 513] width 83 height 17
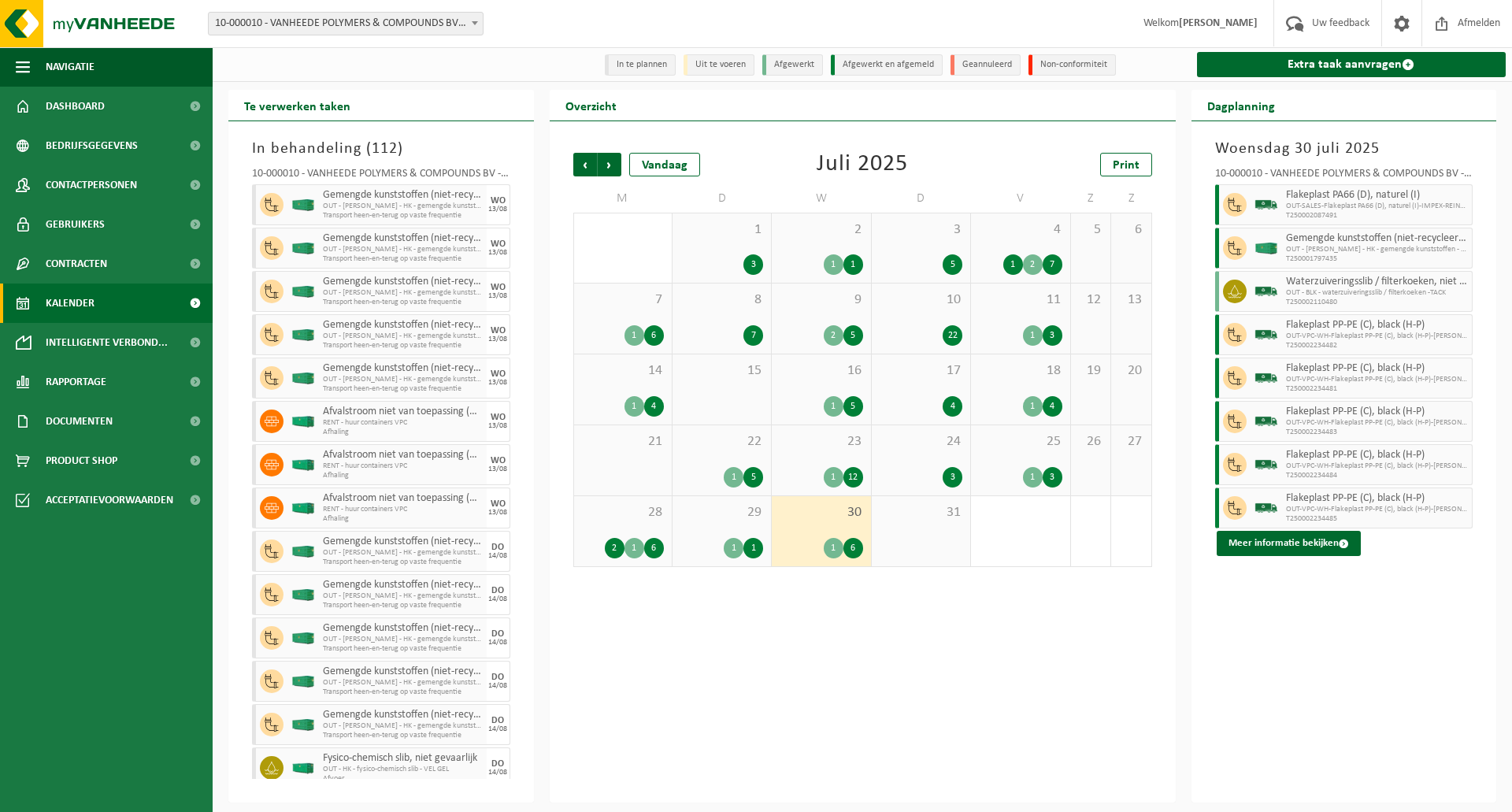
click at [822, 301] on span "9" at bounding box center [820, 300] width 83 height 17
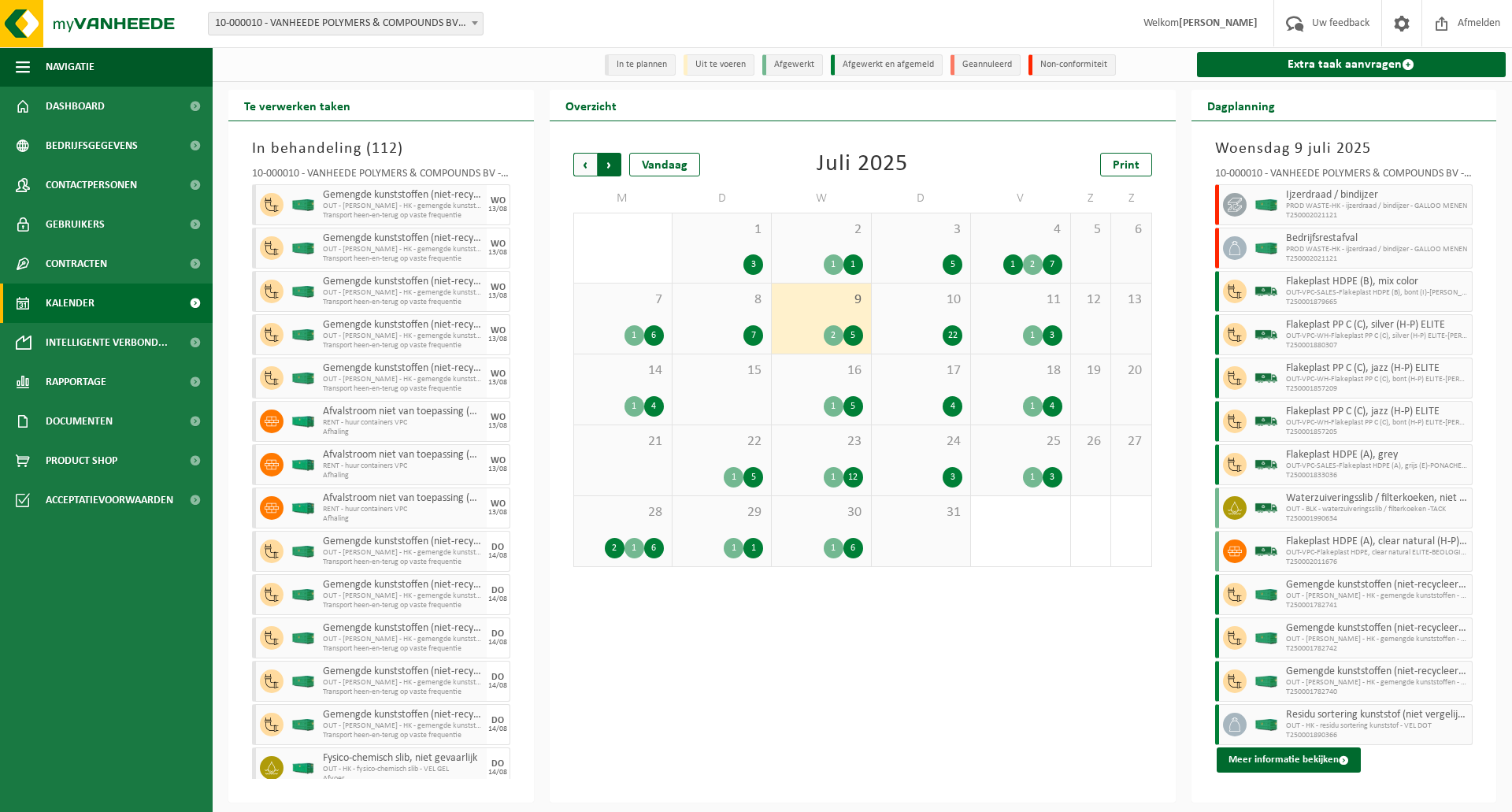
click at [587, 167] on span "Vorige" at bounding box center [585, 165] width 24 height 24
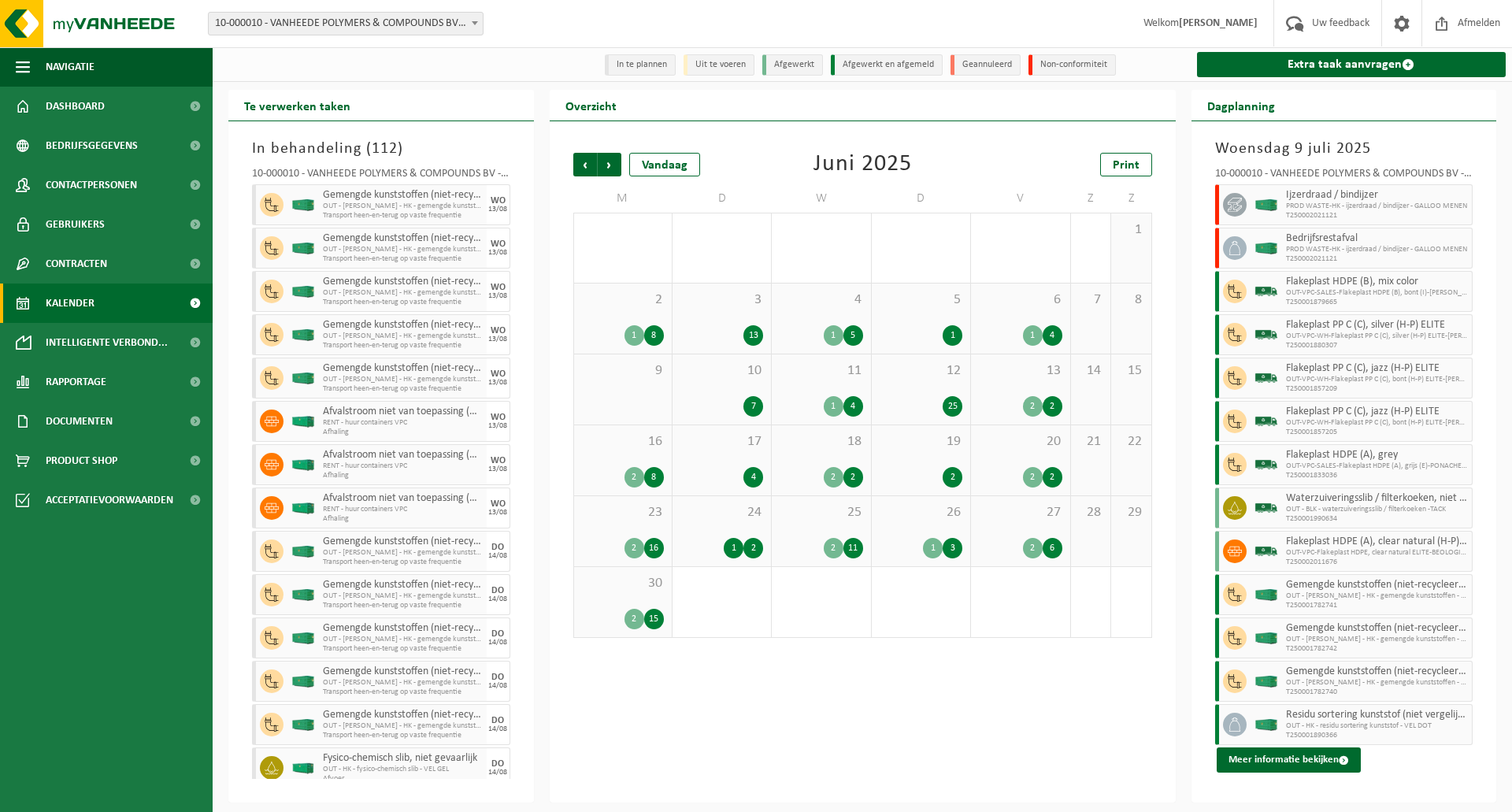
click at [726, 440] on span "17" at bounding box center [721, 442] width 83 height 17
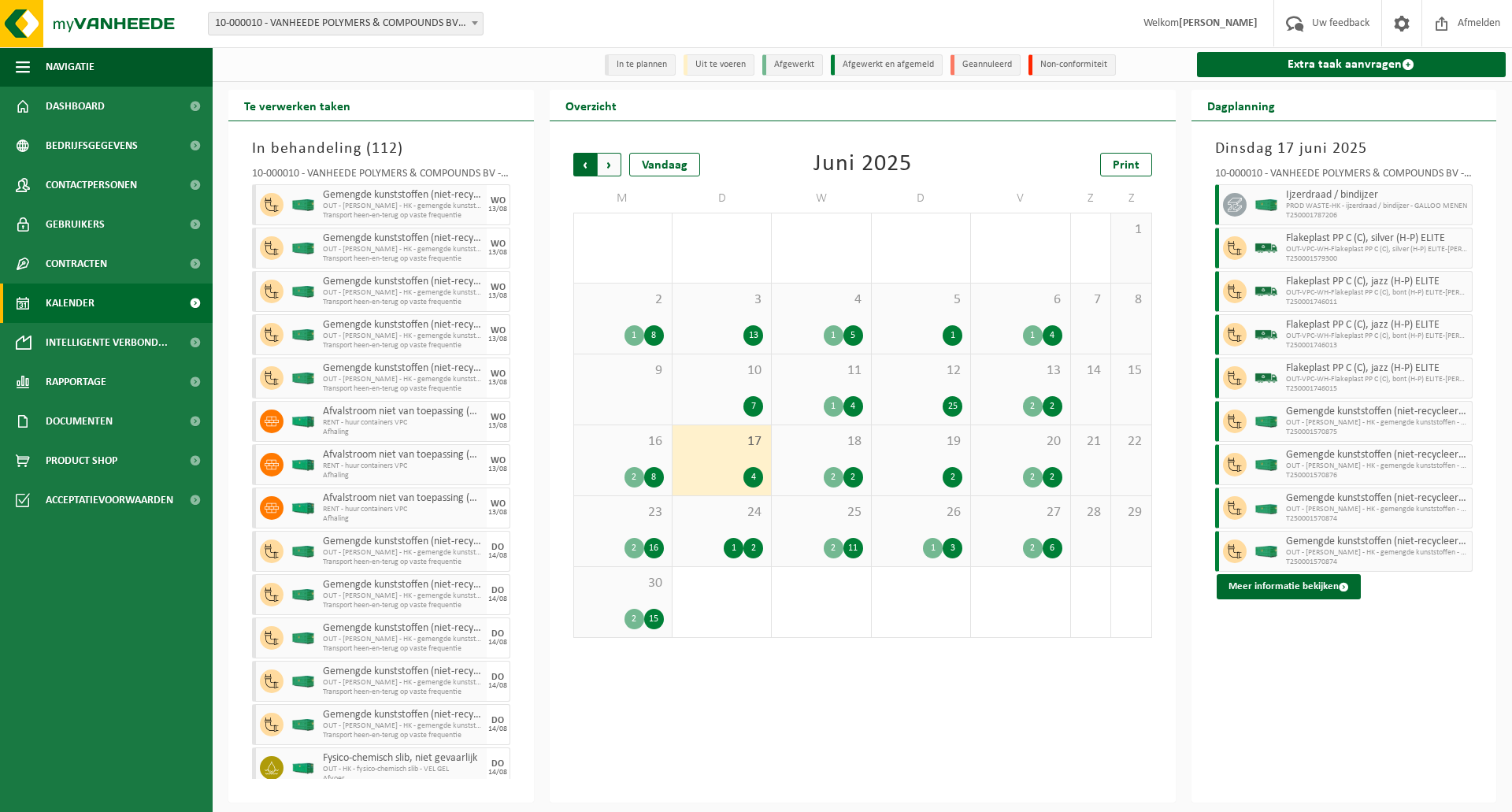
click at [619, 170] on span "Volgende" at bounding box center [610, 165] width 24 height 24
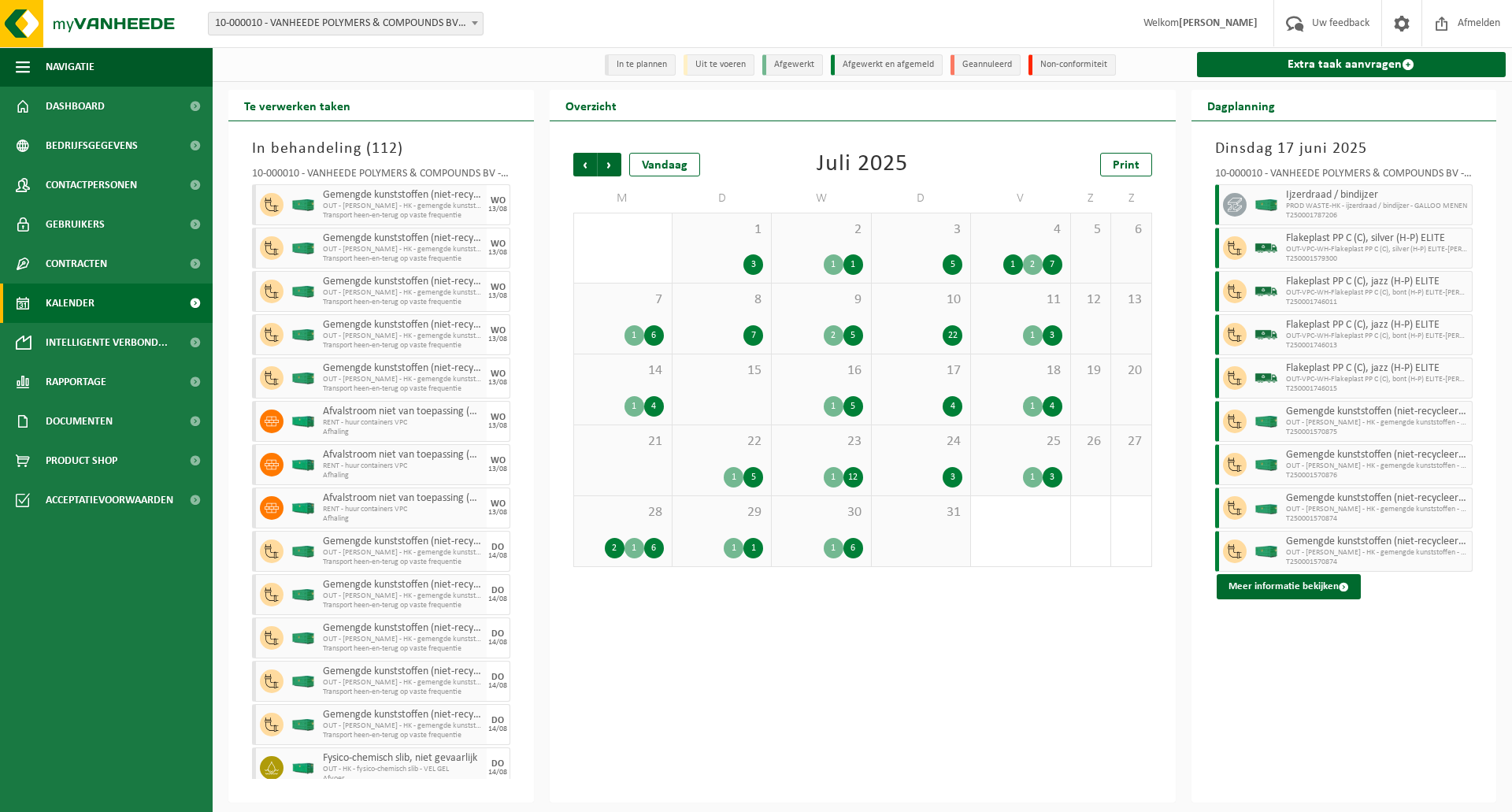
click at [824, 305] on span "9" at bounding box center [820, 300] width 83 height 17
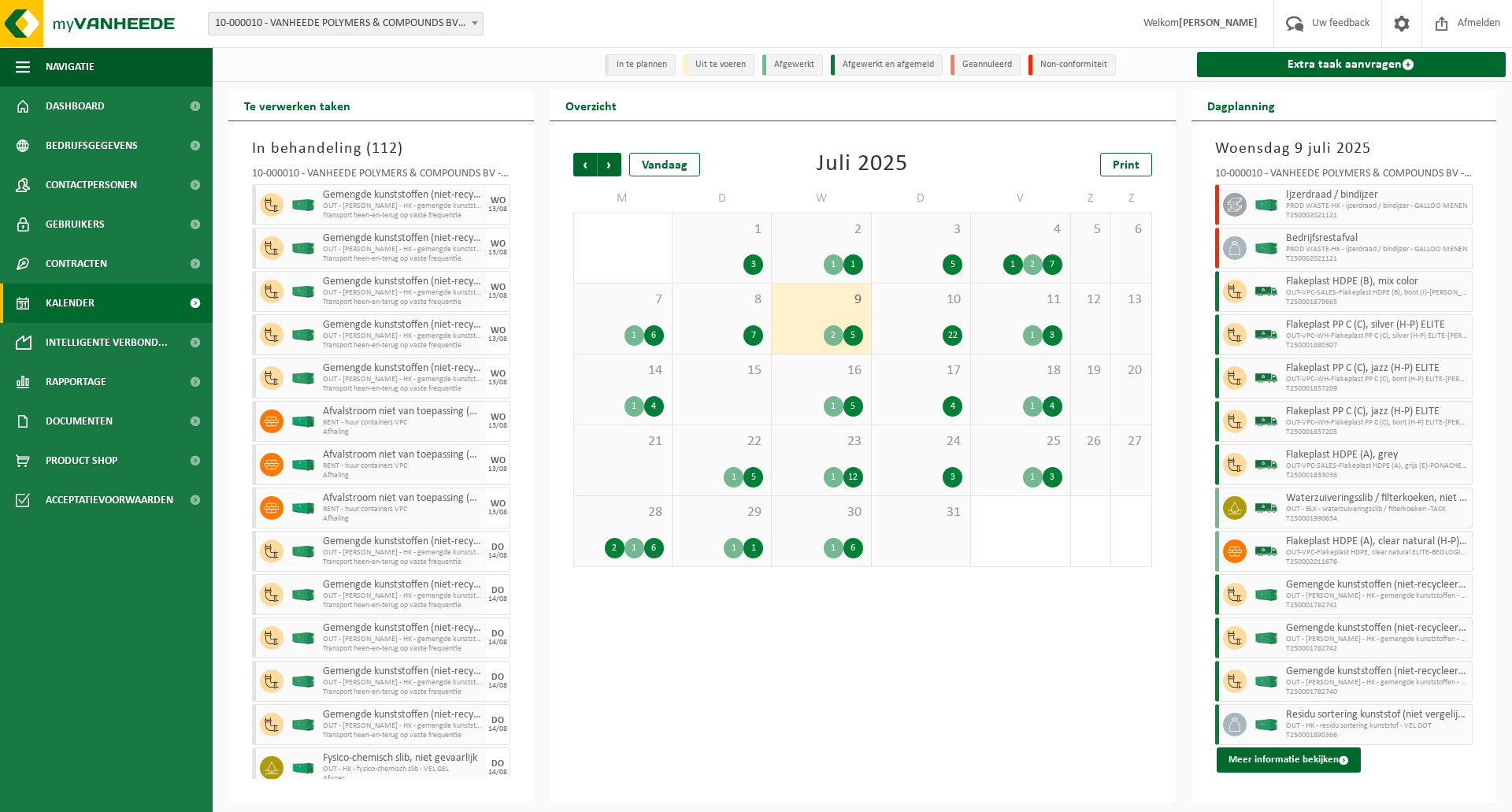
click at [1215, 200] on div at bounding box center [1232, 205] width 35 height 41
drag, startPoint x: 1312, startPoint y: 201, endPoint x: 1327, endPoint y: 200, distance: 15.0
click at [1327, 200] on span "Ijzerdraad / bindijzer" at bounding box center [1377, 196] width 183 height 13
click at [1280, 197] on div at bounding box center [1266, 205] width 32 height 41
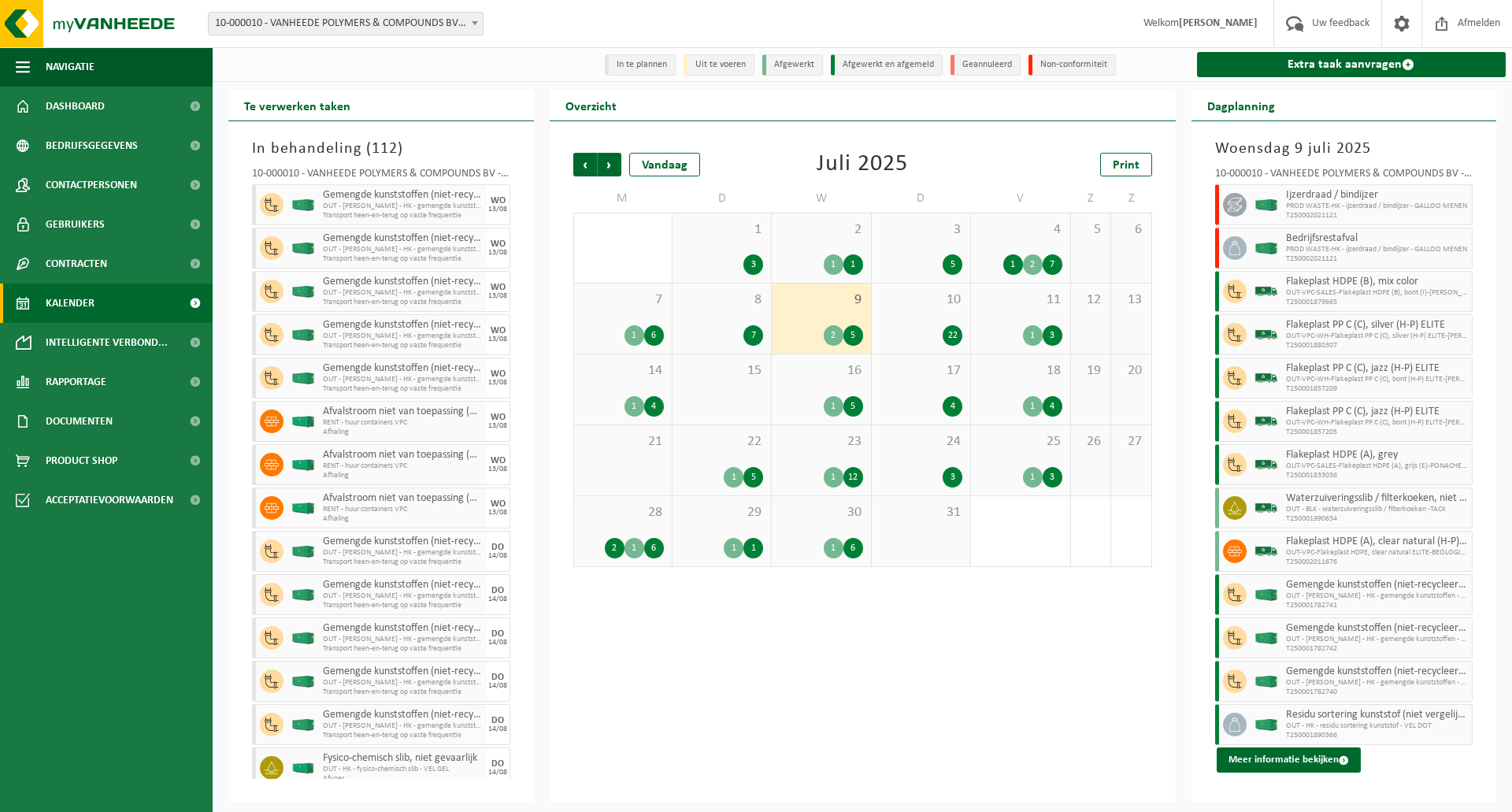
click at [1264, 210] on img at bounding box center [1266, 205] width 24 height 12
click at [1229, 207] on icon at bounding box center [1234, 205] width 14 height 14
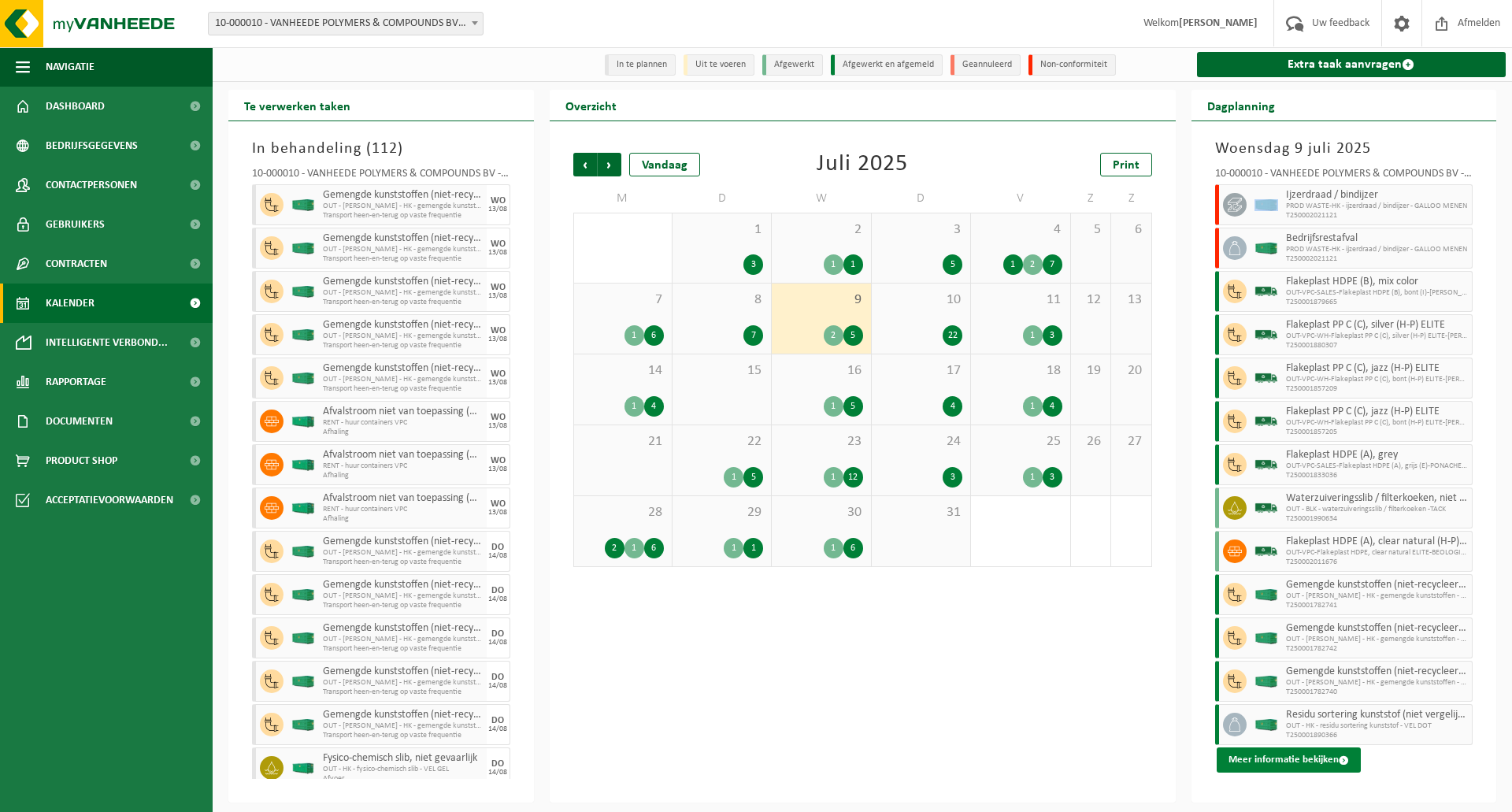
click at [1292, 768] on button "Meer informatie bekijken" at bounding box center [1288, 760] width 144 height 25
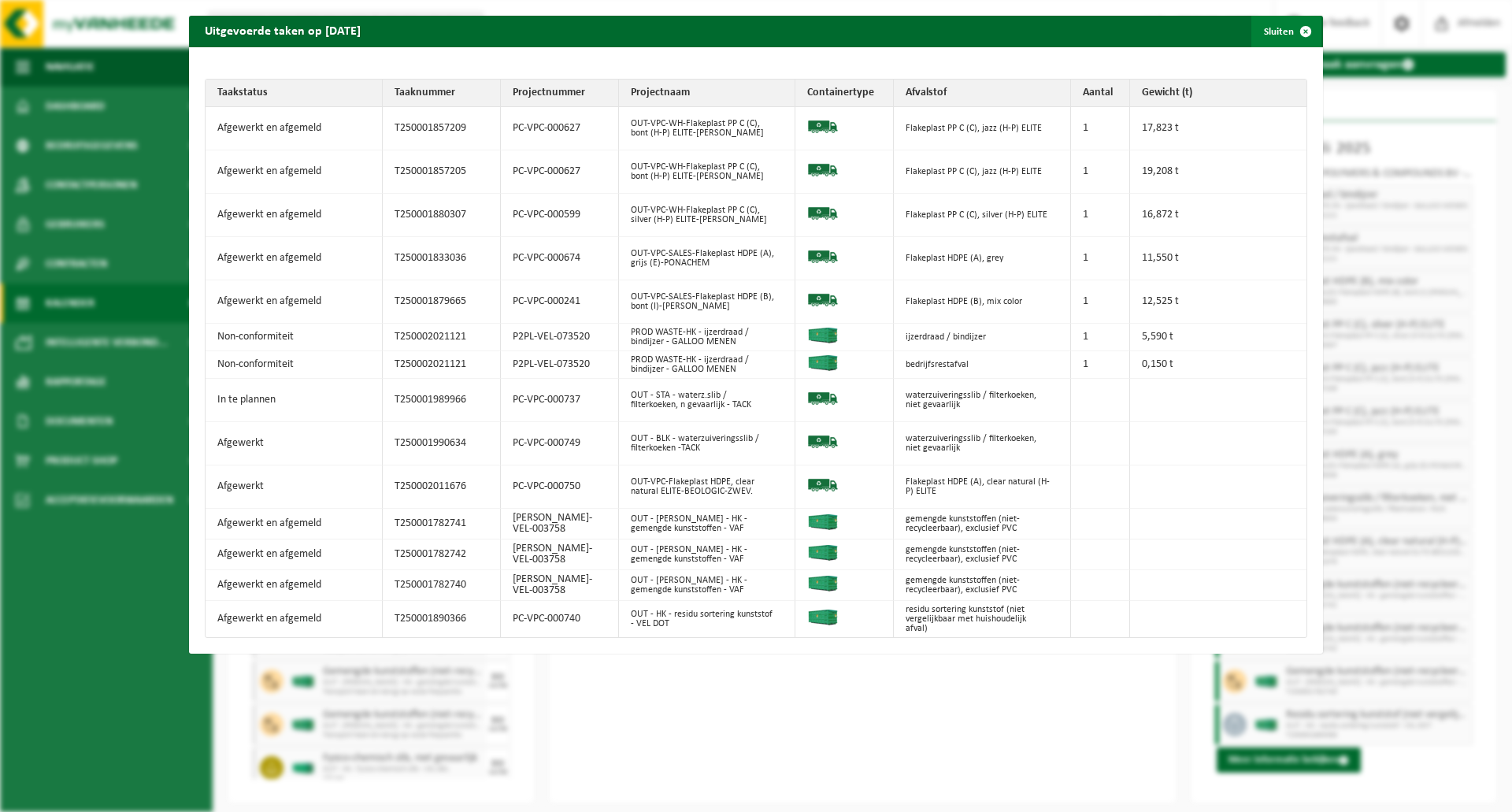
click at [1290, 35] on span "button" at bounding box center [1305, 32] width 32 height 32
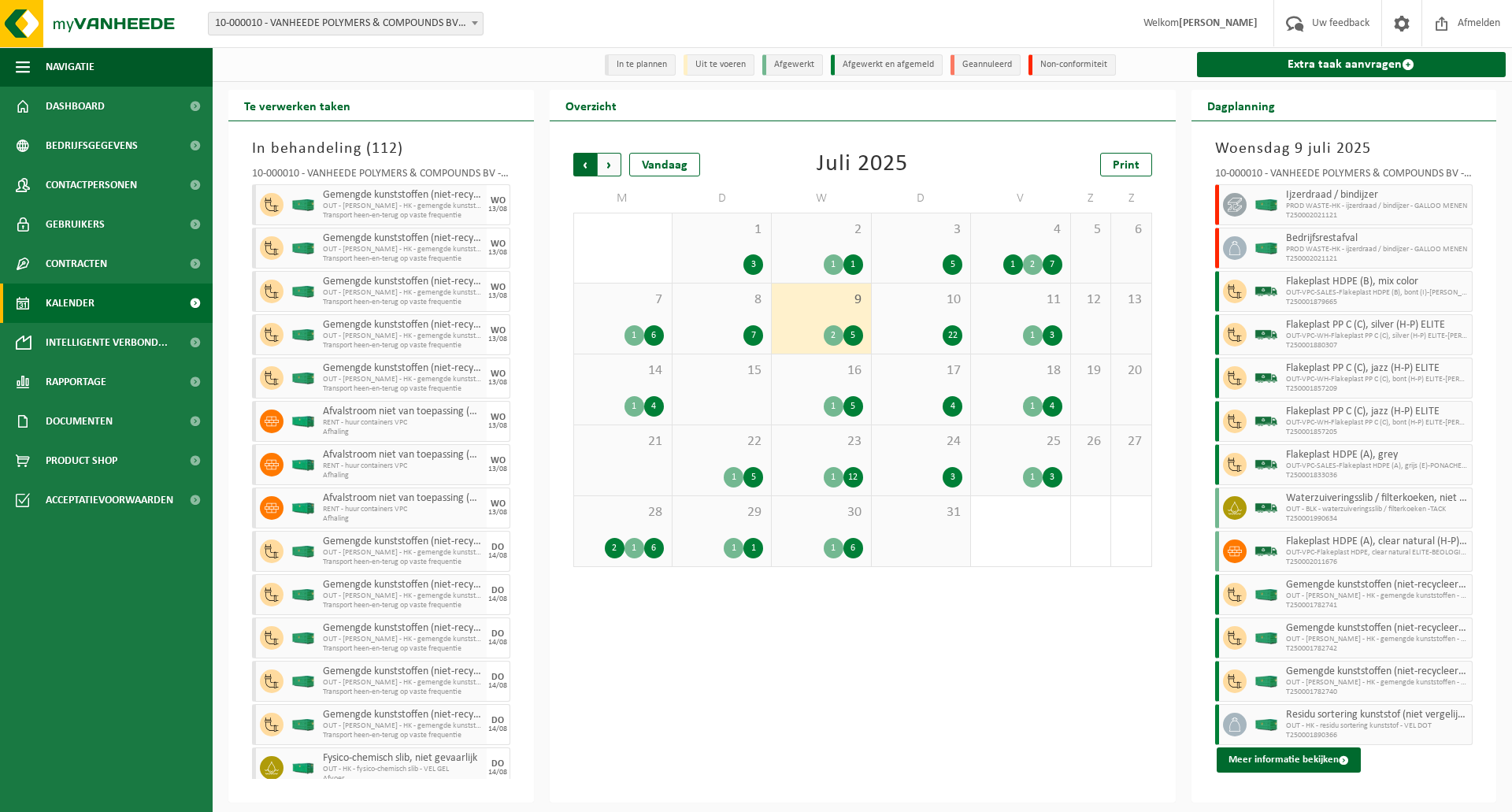
click at [617, 169] on span "Volgende" at bounding box center [610, 165] width 24 height 24
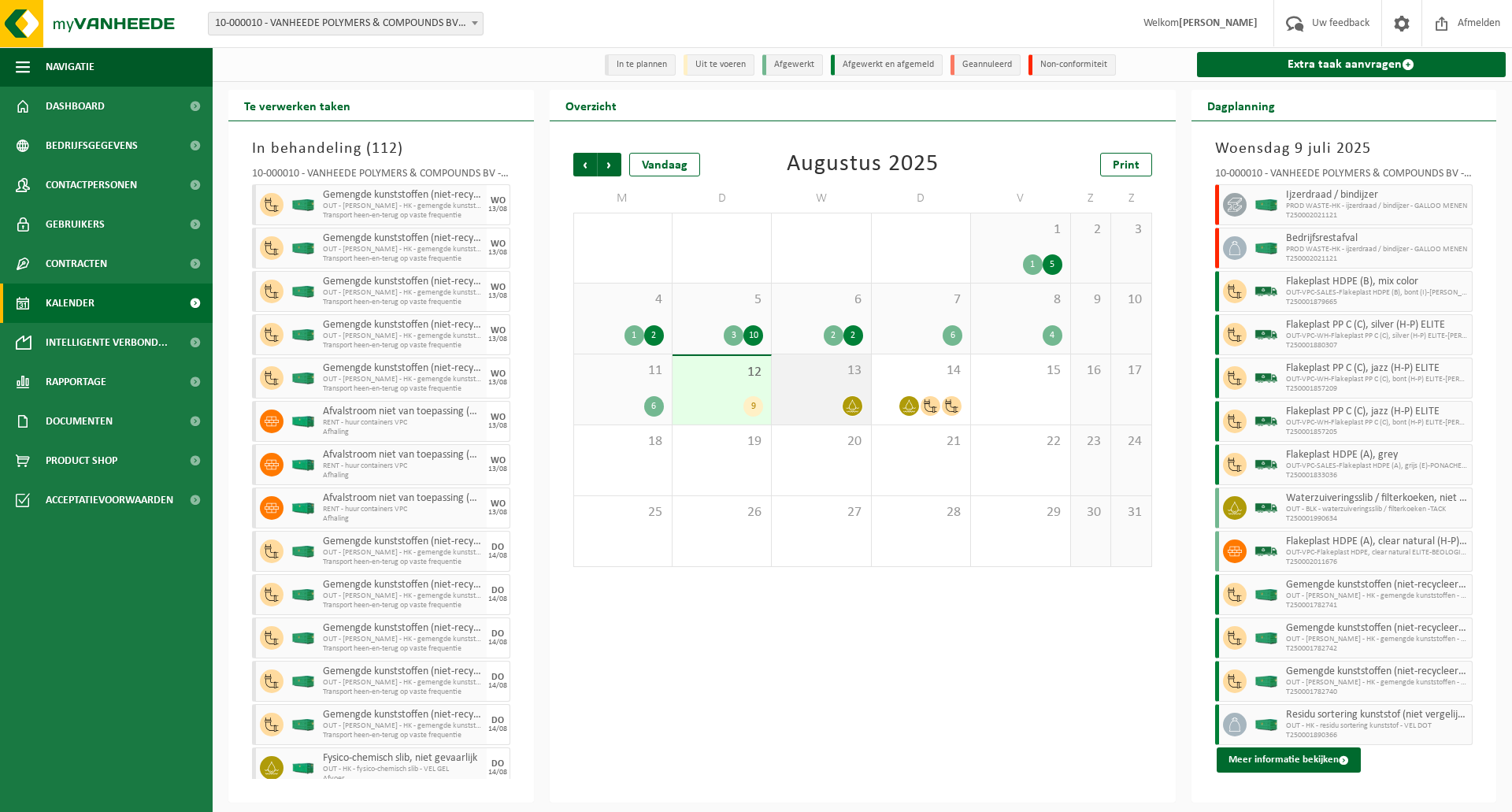
click at [847, 372] on span "13" at bounding box center [820, 371] width 83 height 17
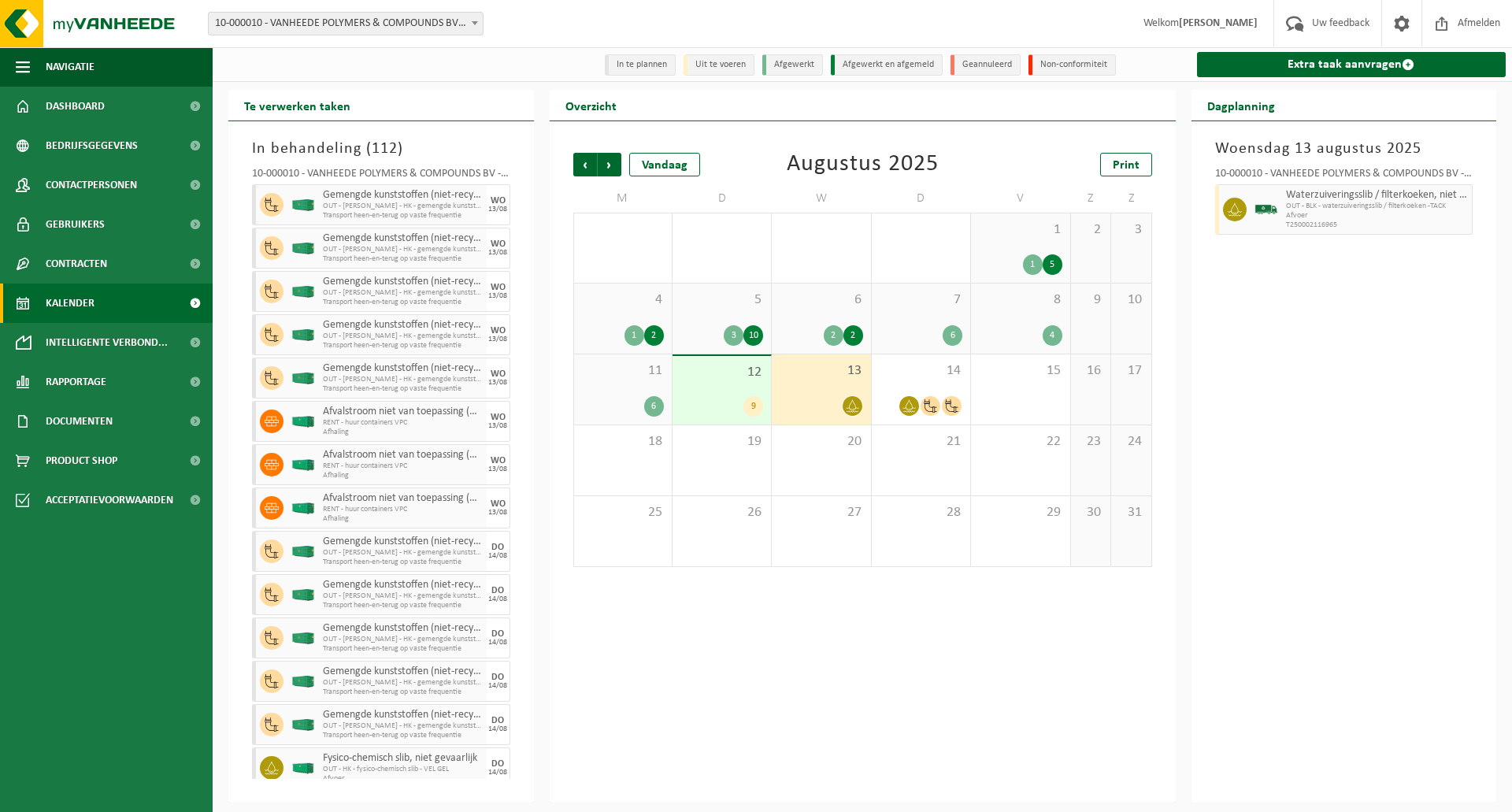
click at [736, 380] on span "12" at bounding box center [721, 372] width 83 height 17
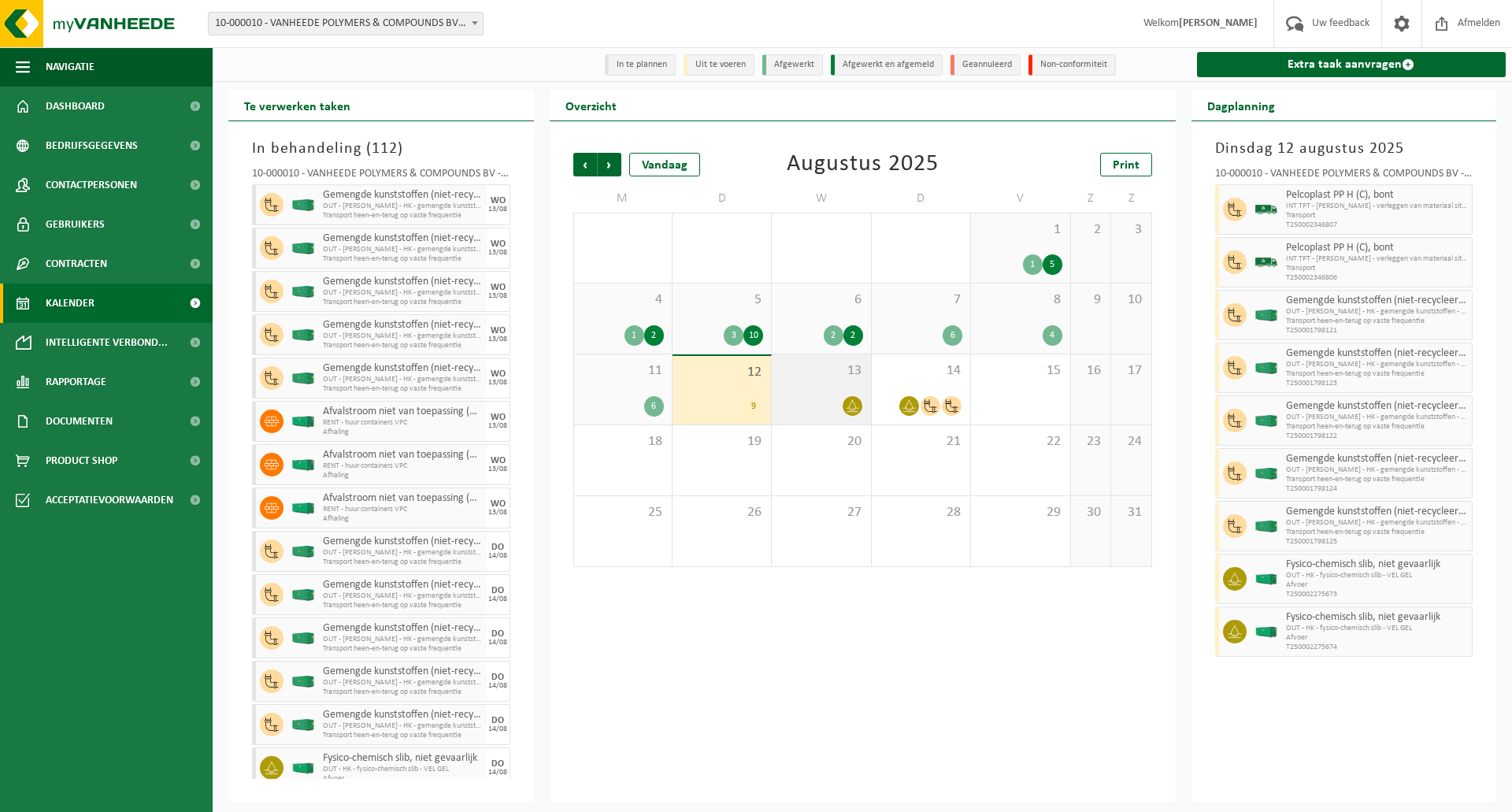
click at [822, 392] on div "13" at bounding box center [820, 389] width 99 height 70
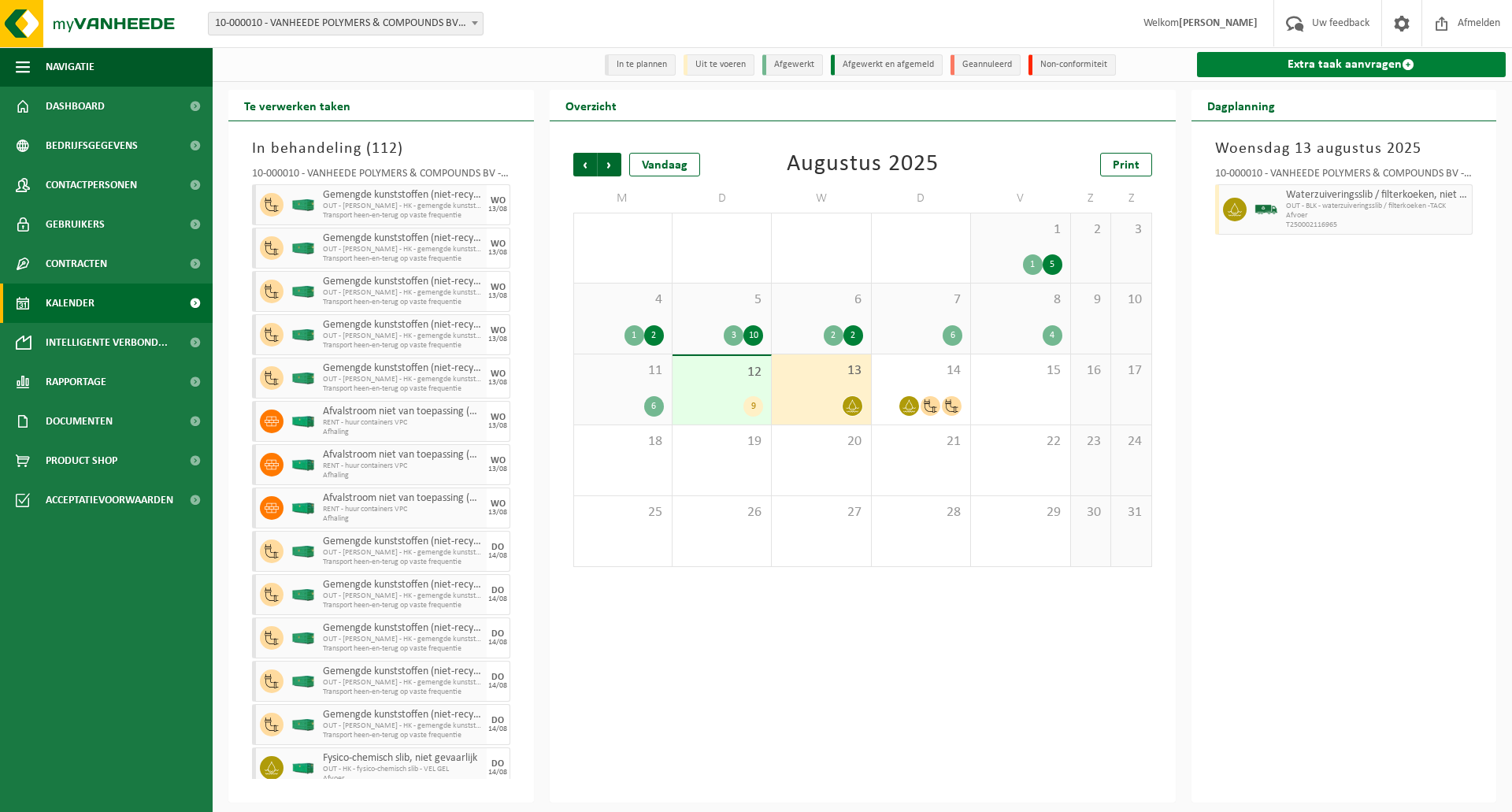
drag, startPoint x: 1325, startPoint y: 62, endPoint x: 1309, endPoint y: 67, distance: 16.8
click at [1325, 62] on link "Extra taak aanvragen" at bounding box center [1351, 65] width 309 height 25
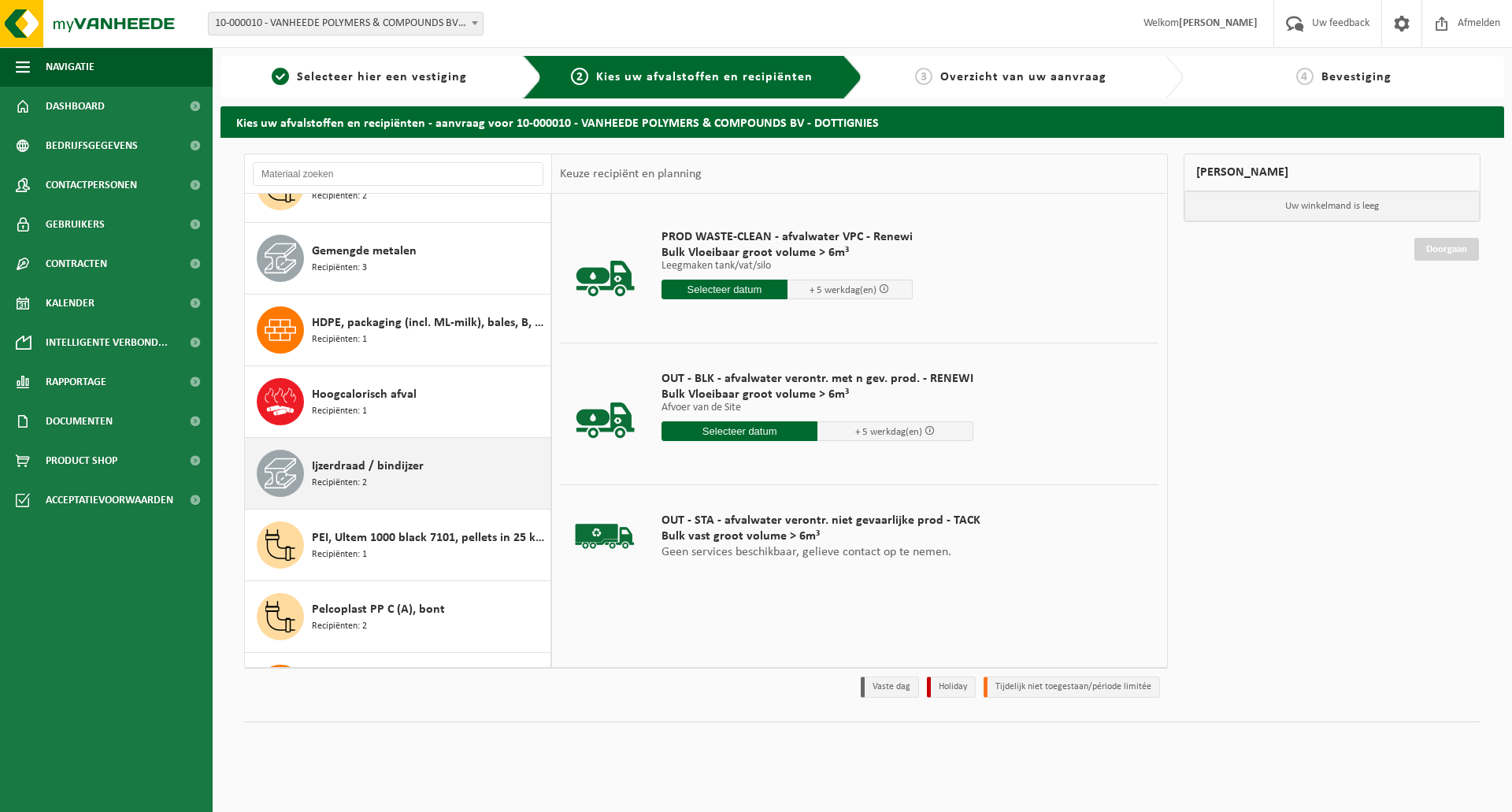
click at [439, 457] on div "Ijzerdraad / bindijzer Recipiënten: 2" at bounding box center [428, 473] width 234 height 47
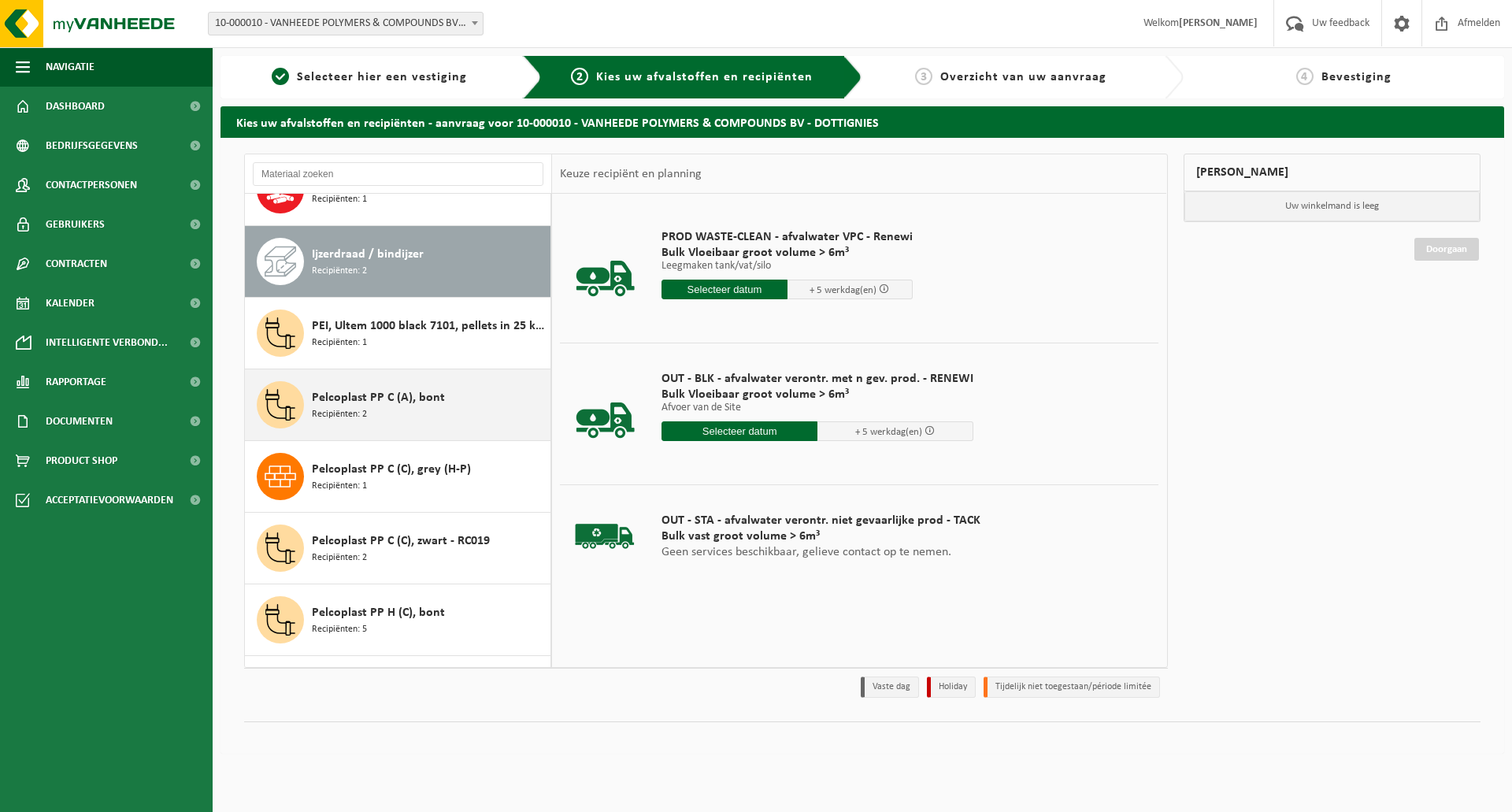
scroll to position [2150, 0]
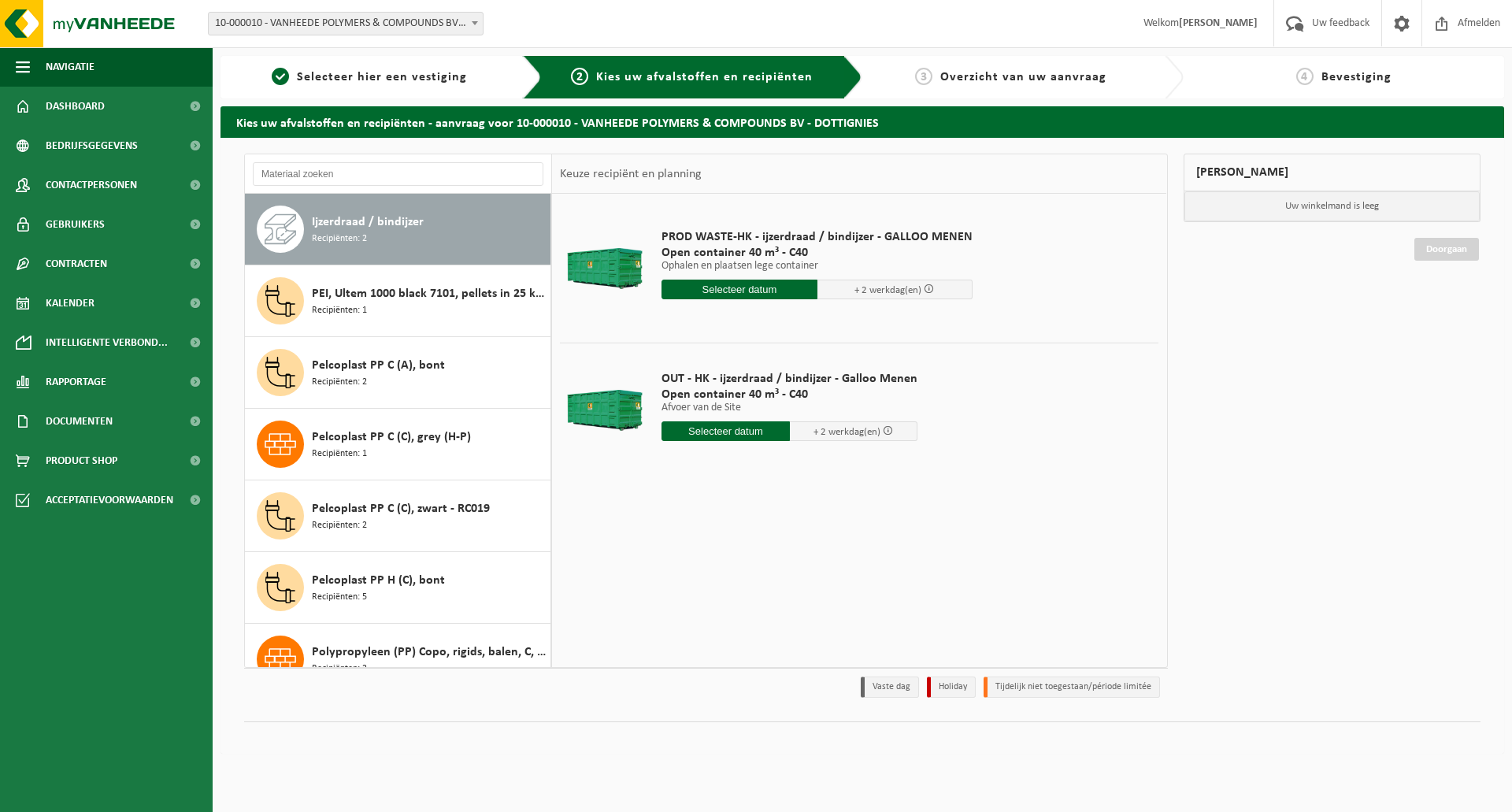
click at [757, 285] on input "text" at bounding box center [739, 289] width 156 height 20
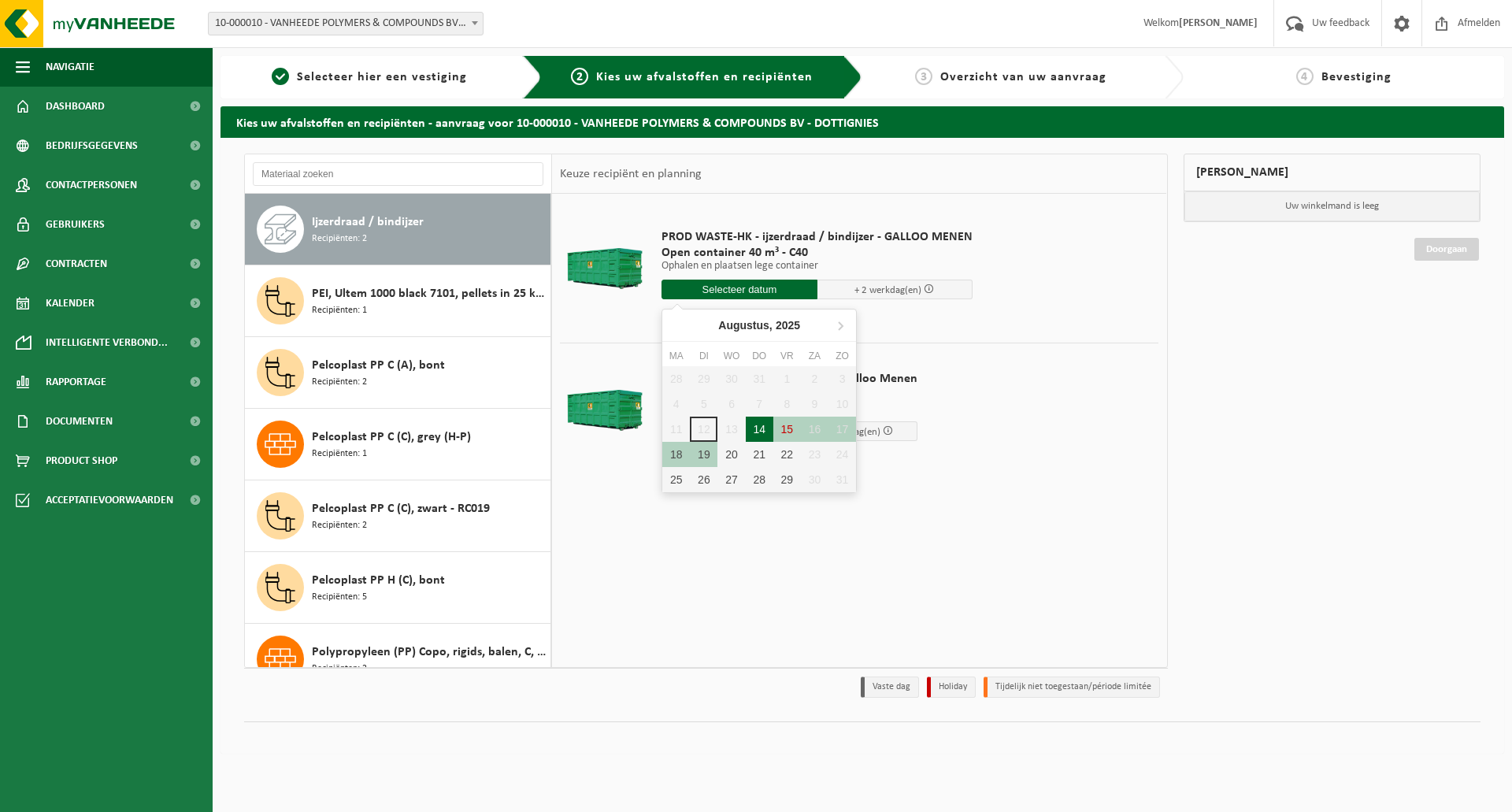
click at [759, 432] on div "14" at bounding box center [759, 429] width 28 height 25
type input "Van 2025-08-14"
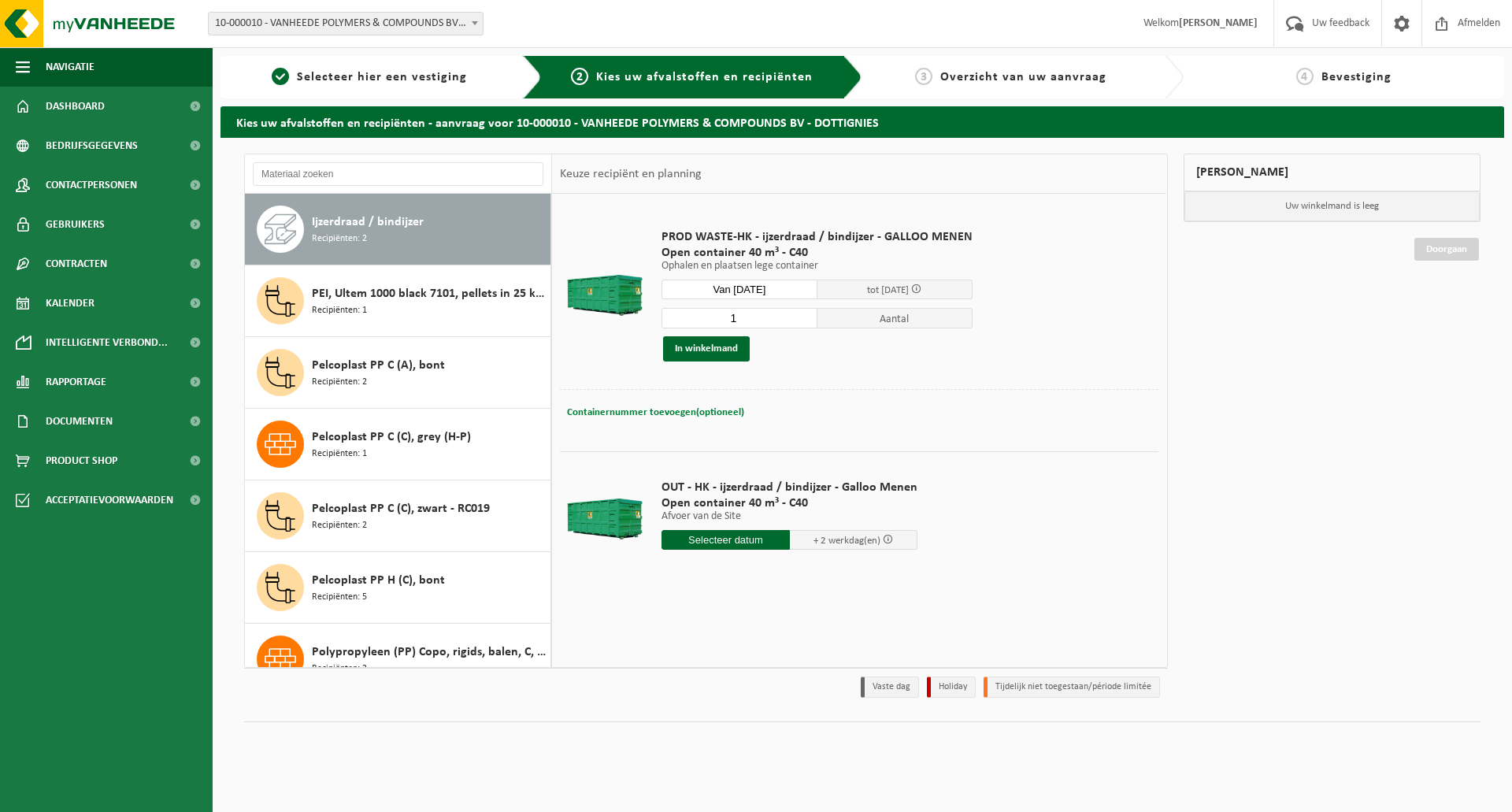
click at [674, 412] on span "Containernummer toevoegen(optioneel)" at bounding box center [655, 412] width 177 height 10
type input "C40-2019"
click at [1351, 338] on div "Mijn winkelmand Uw winkelmand is leeg Doorgaan" at bounding box center [1331, 430] width 313 height 552
click at [966, 423] on div "Containernummer toevoegen(optioneel) Annuleren C40-2019" at bounding box center [859, 413] width 591 height 23
click at [719, 345] on button "In winkelmand" at bounding box center [706, 349] width 87 height 25
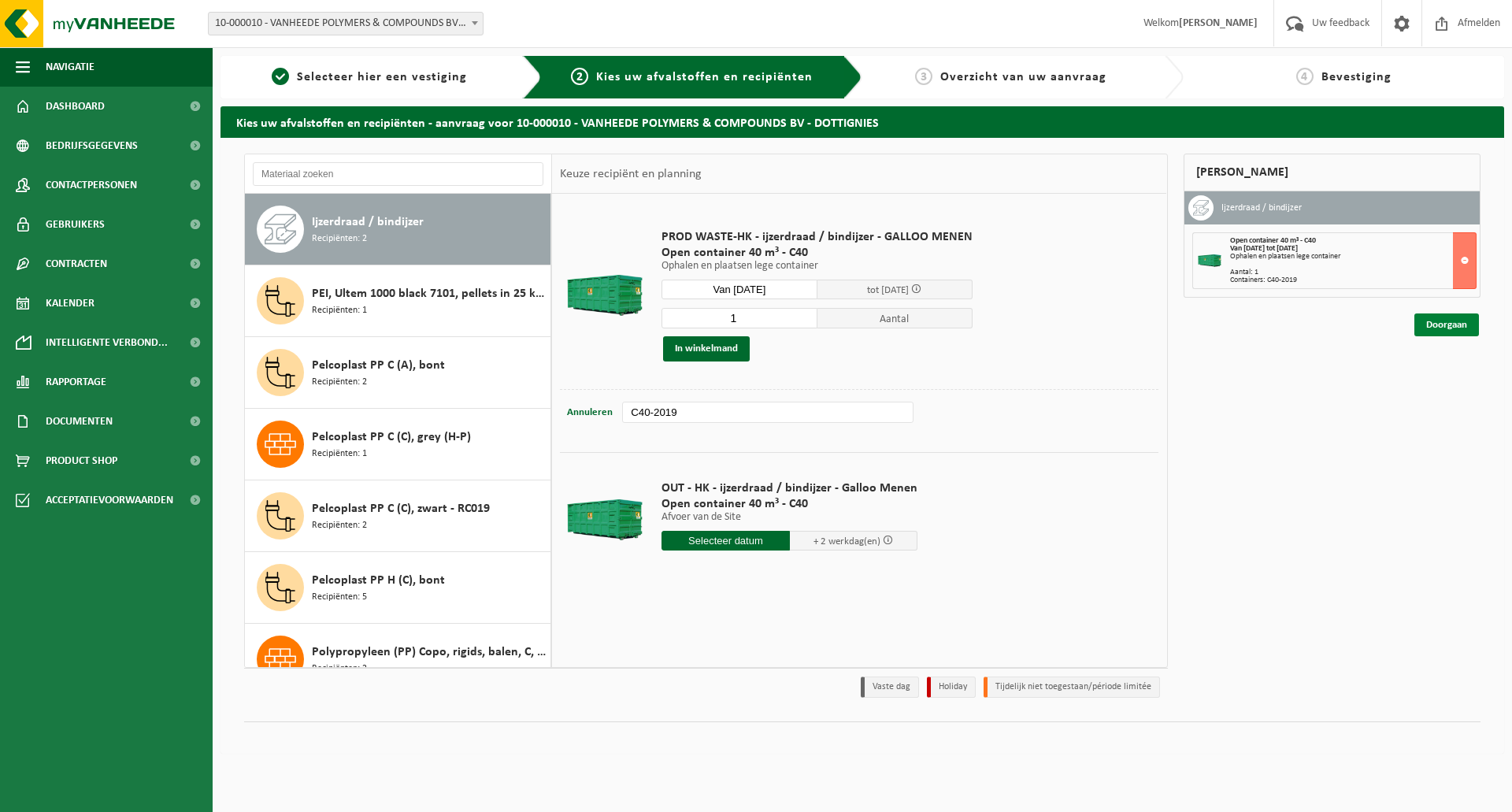
click at [1437, 322] on link "Doorgaan" at bounding box center [1447, 324] width 65 height 23
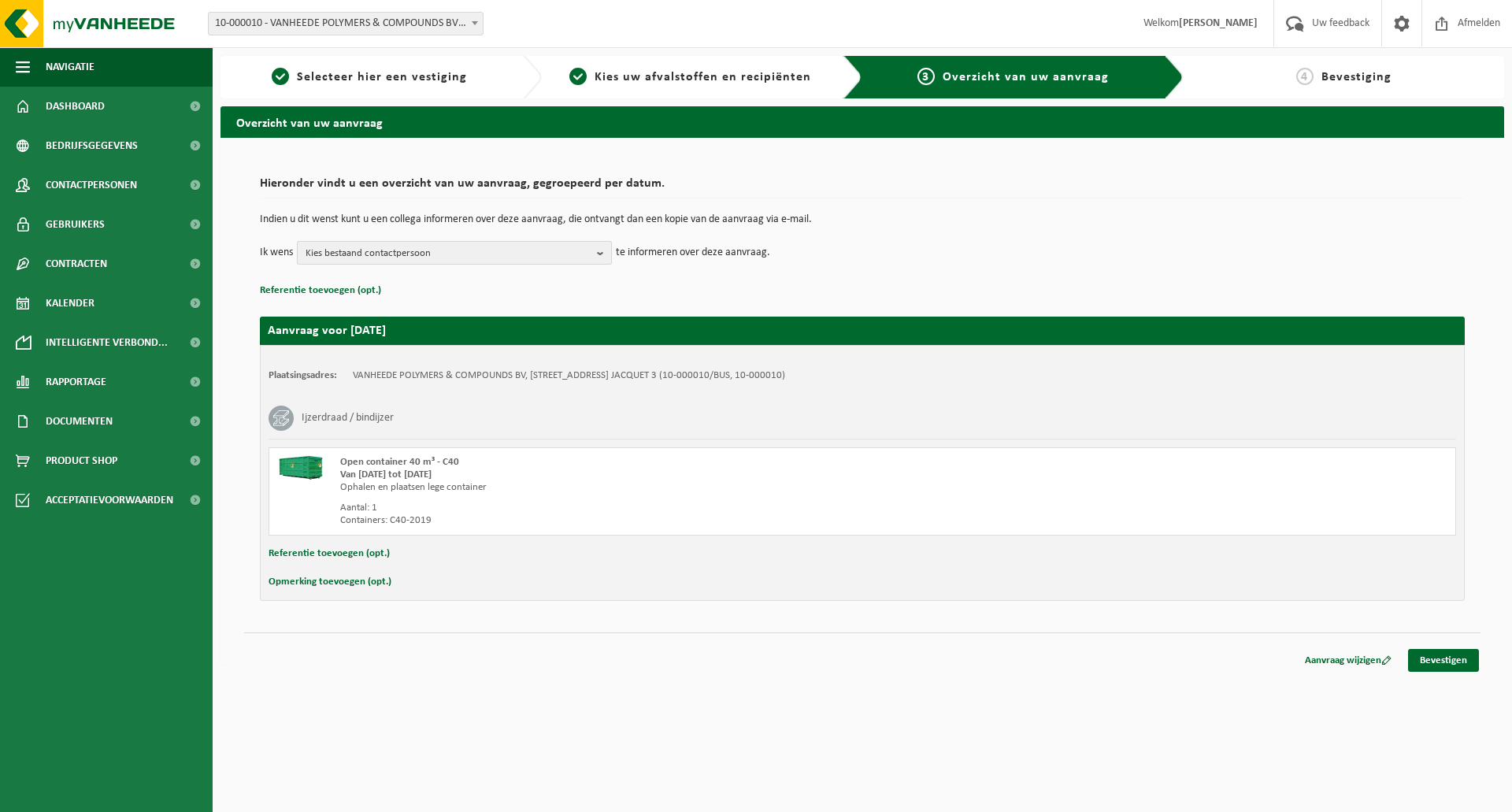
click at [471, 246] on span "Kies bestaand contactpersoon" at bounding box center [447, 253] width 285 height 24
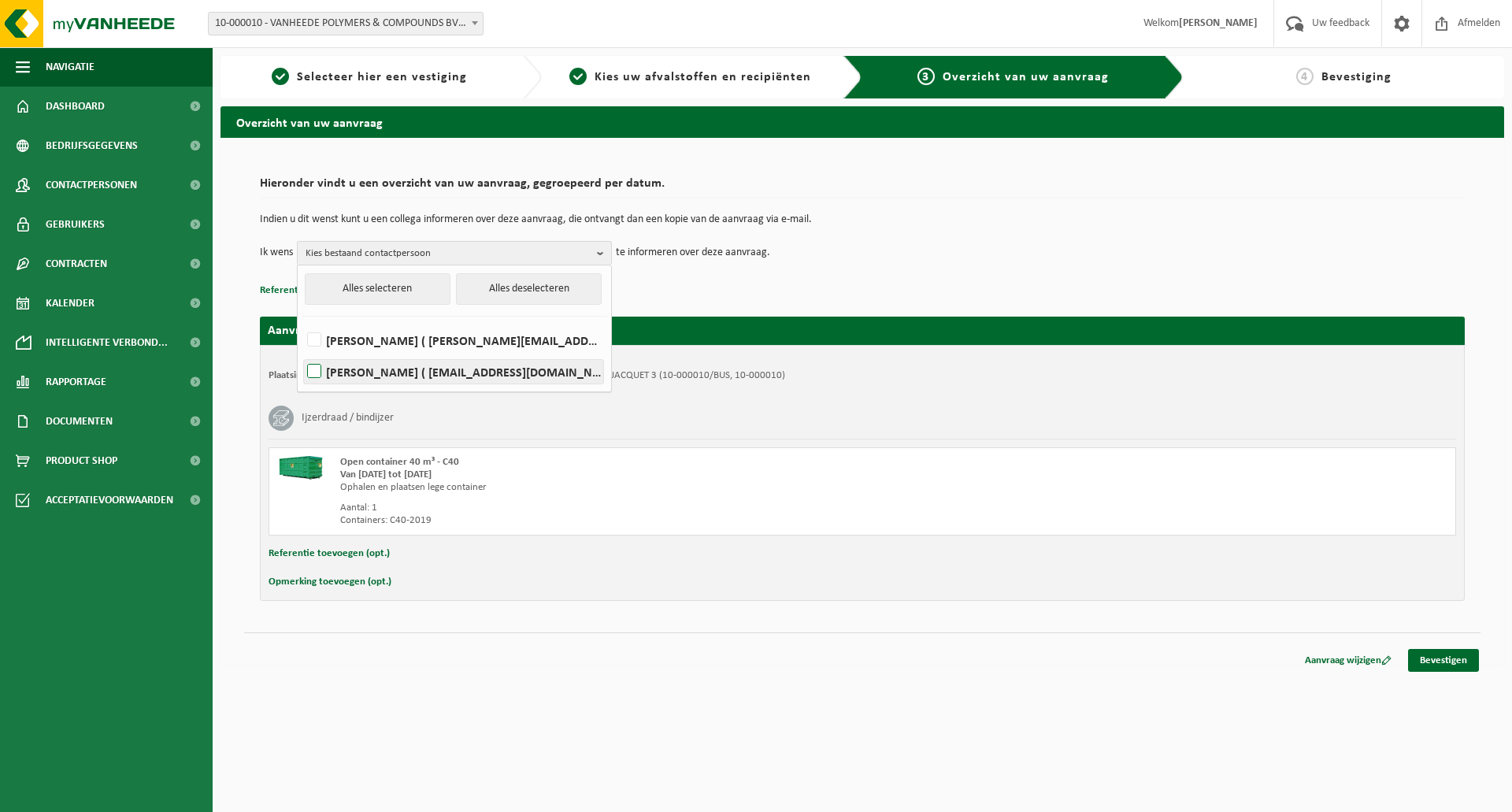
click at [410, 361] on label "OLIVIER DONDAINE ( olivier.dondaine@vanheede.com )" at bounding box center [453, 372] width 299 height 24
click at [301, 352] on input "OLIVIER DONDAINE ( olivier.dondaine@vanheede.com )" at bounding box center [301, 351] width 1 height 1
checkbox input "true"
click at [1417, 651] on link "Bevestigen" at bounding box center [1443, 660] width 71 height 23
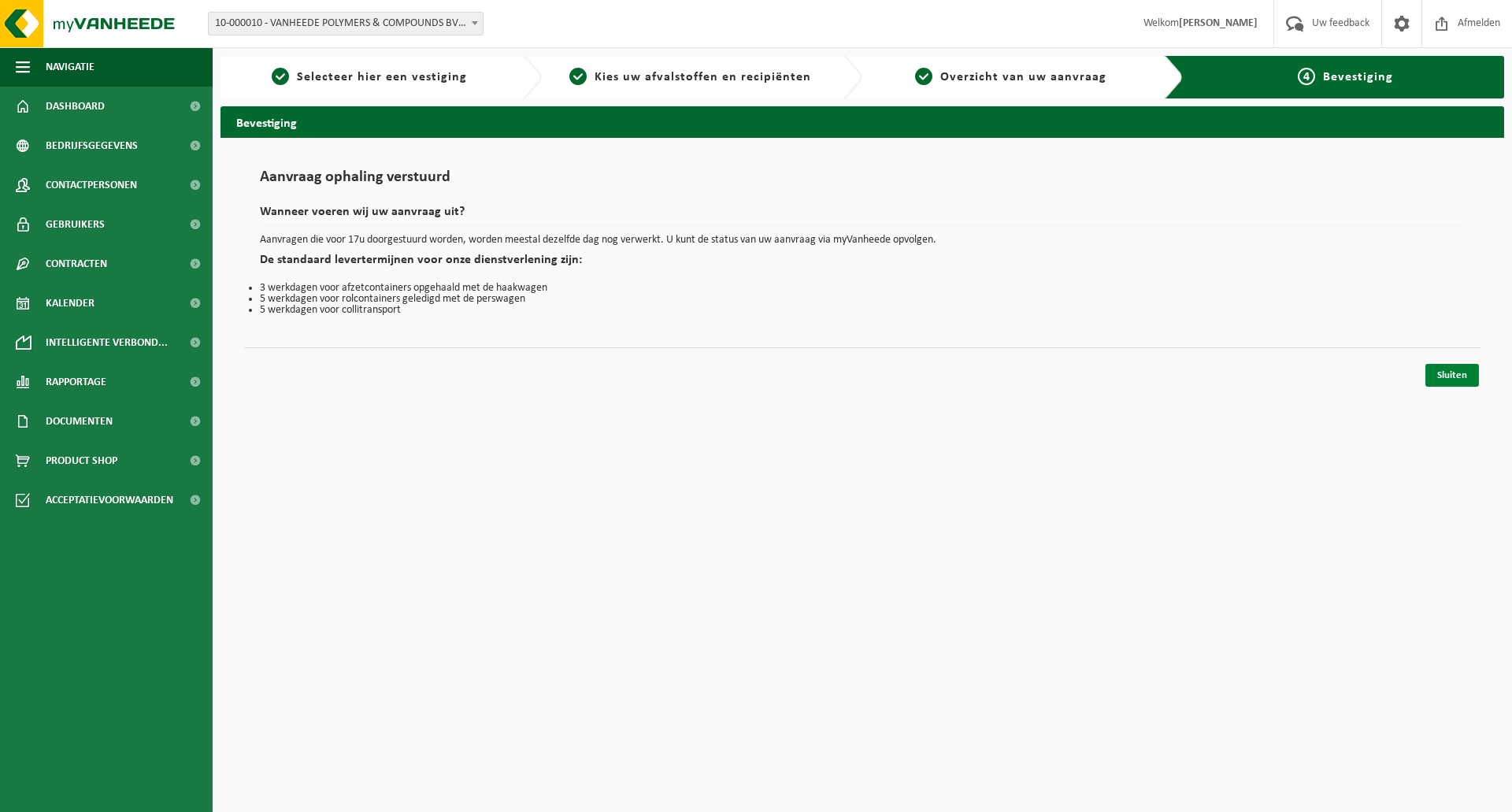
click at [1457, 383] on link "Sluiten" at bounding box center [1452, 375] width 54 height 23
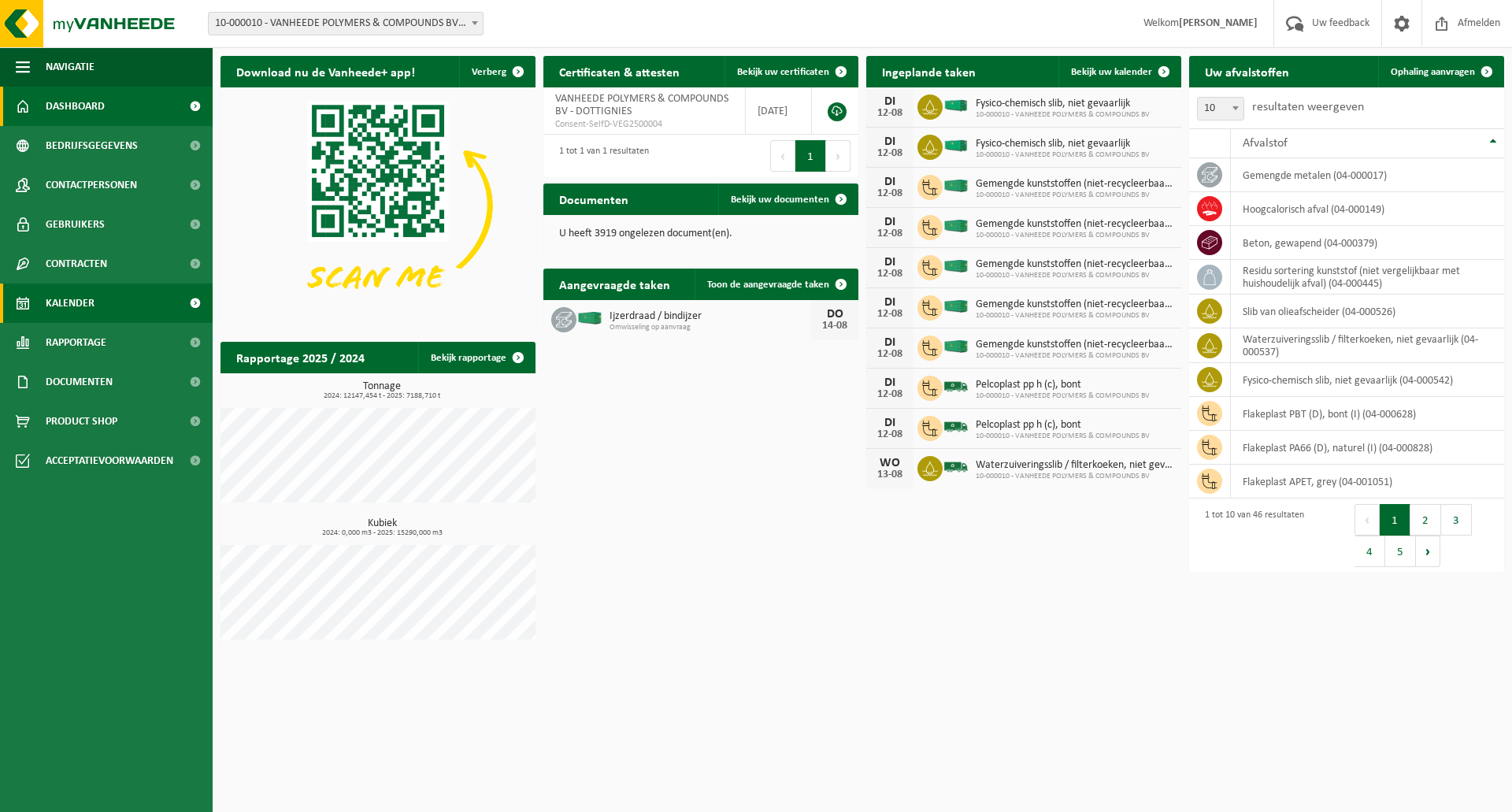
click at [121, 294] on link "Kalender" at bounding box center [106, 303] width 213 height 39
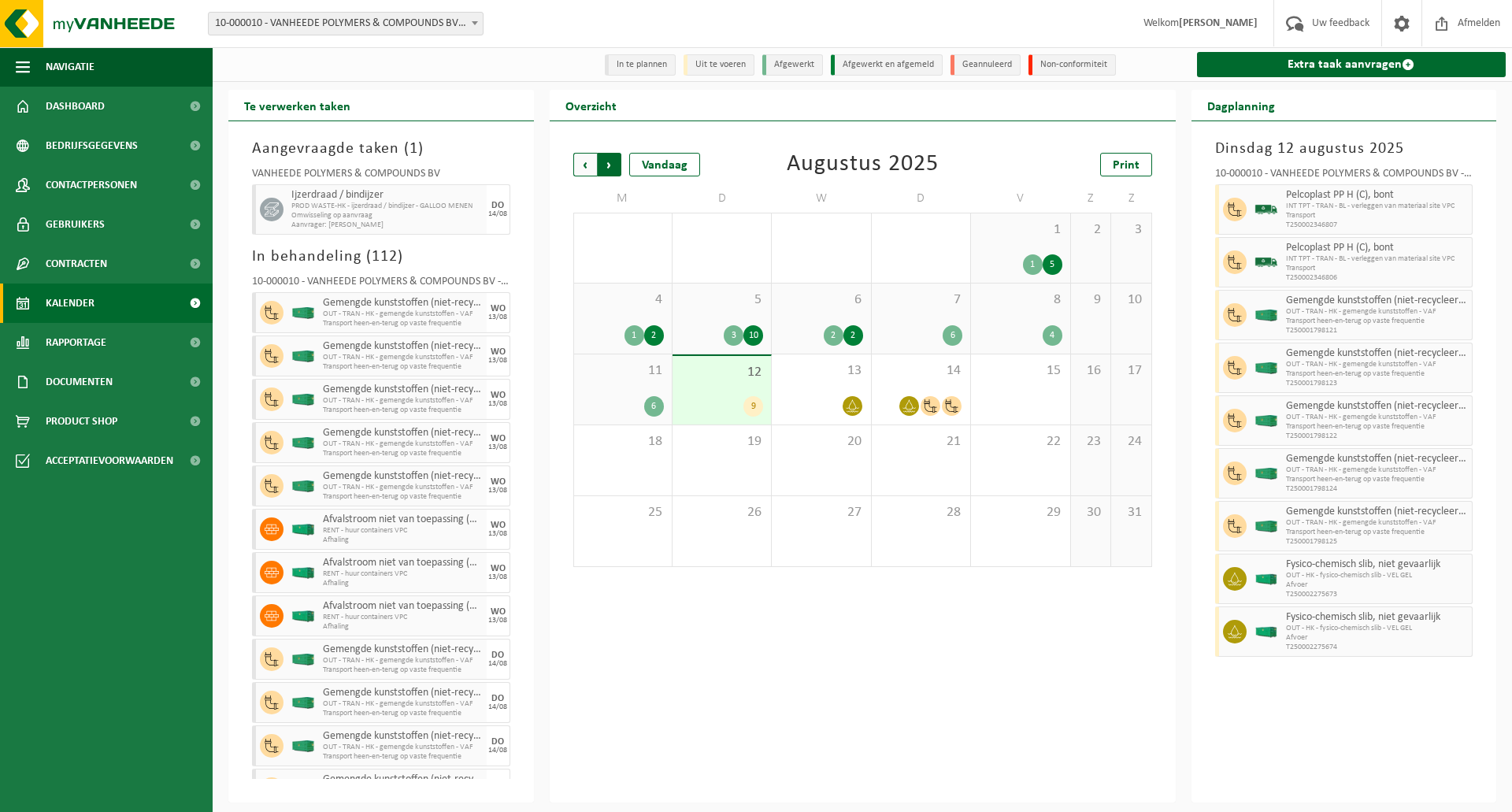
click at [578, 166] on span "Vorige" at bounding box center [585, 165] width 24 height 24
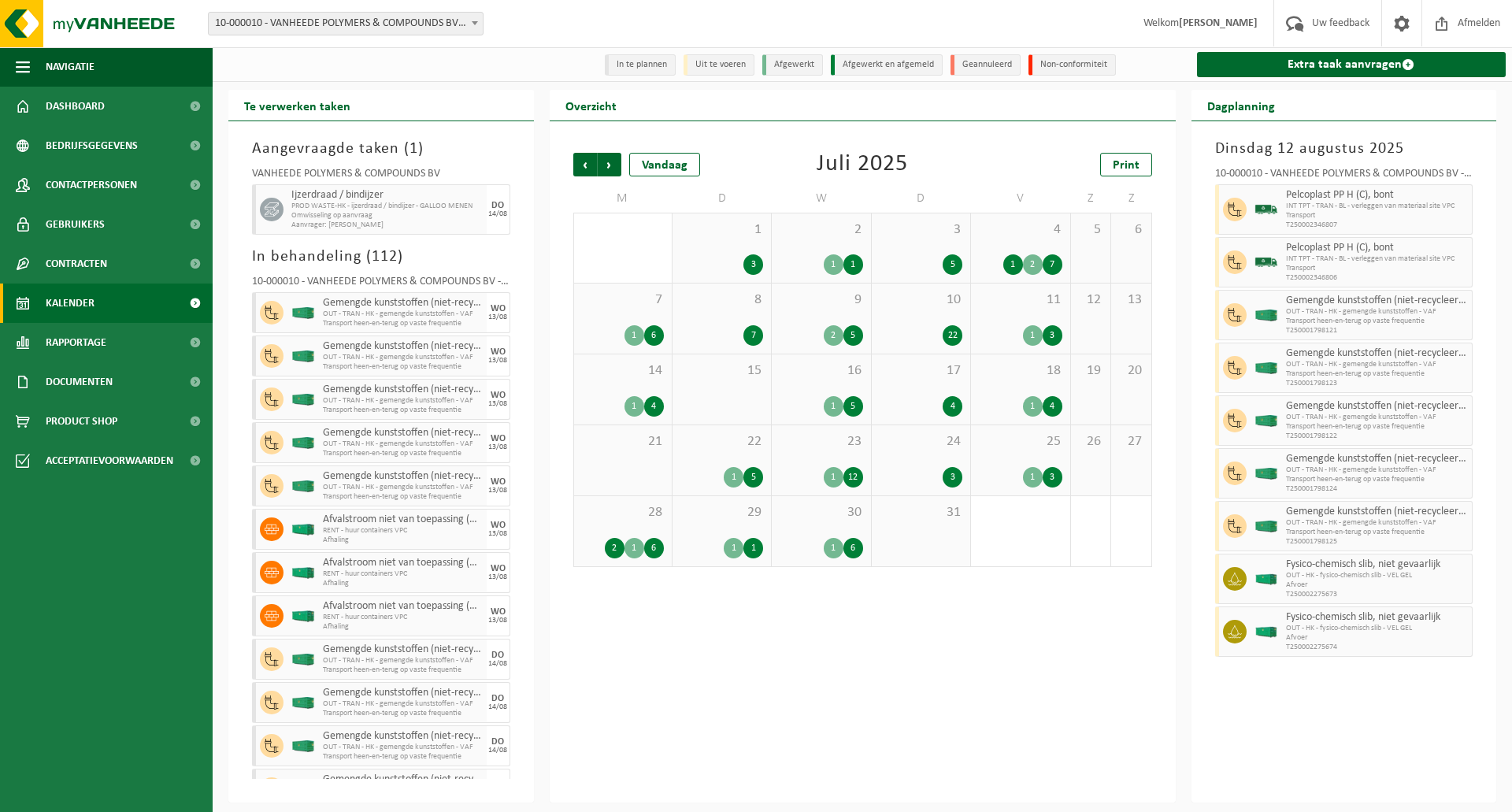
click at [788, 309] on span "9" at bounding box center [820, 300] width 83 height 17
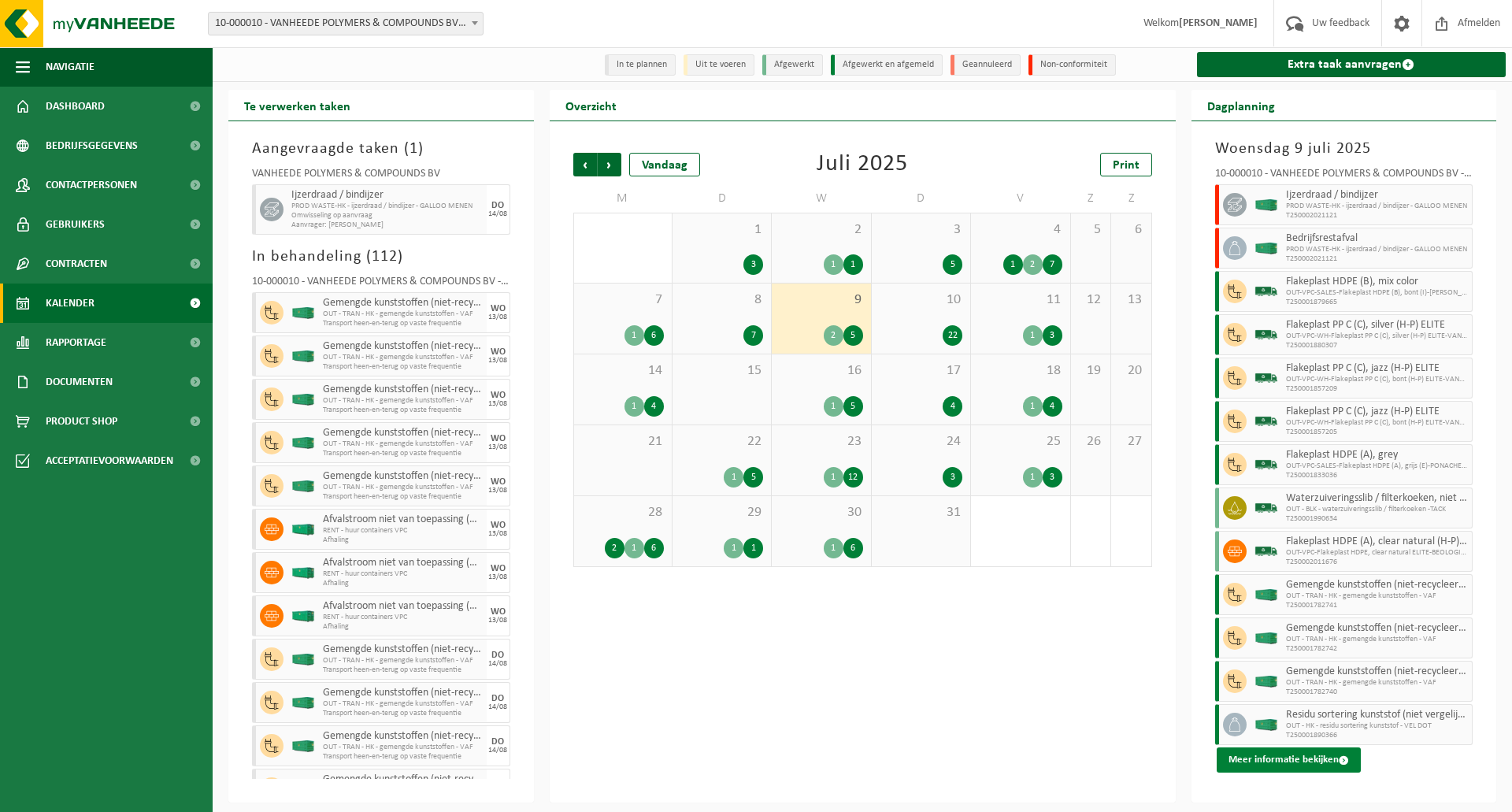
click at [1254, 758] on button "Meer informatie bekijken" at bounding box center [1288, 760] width 144 height 25
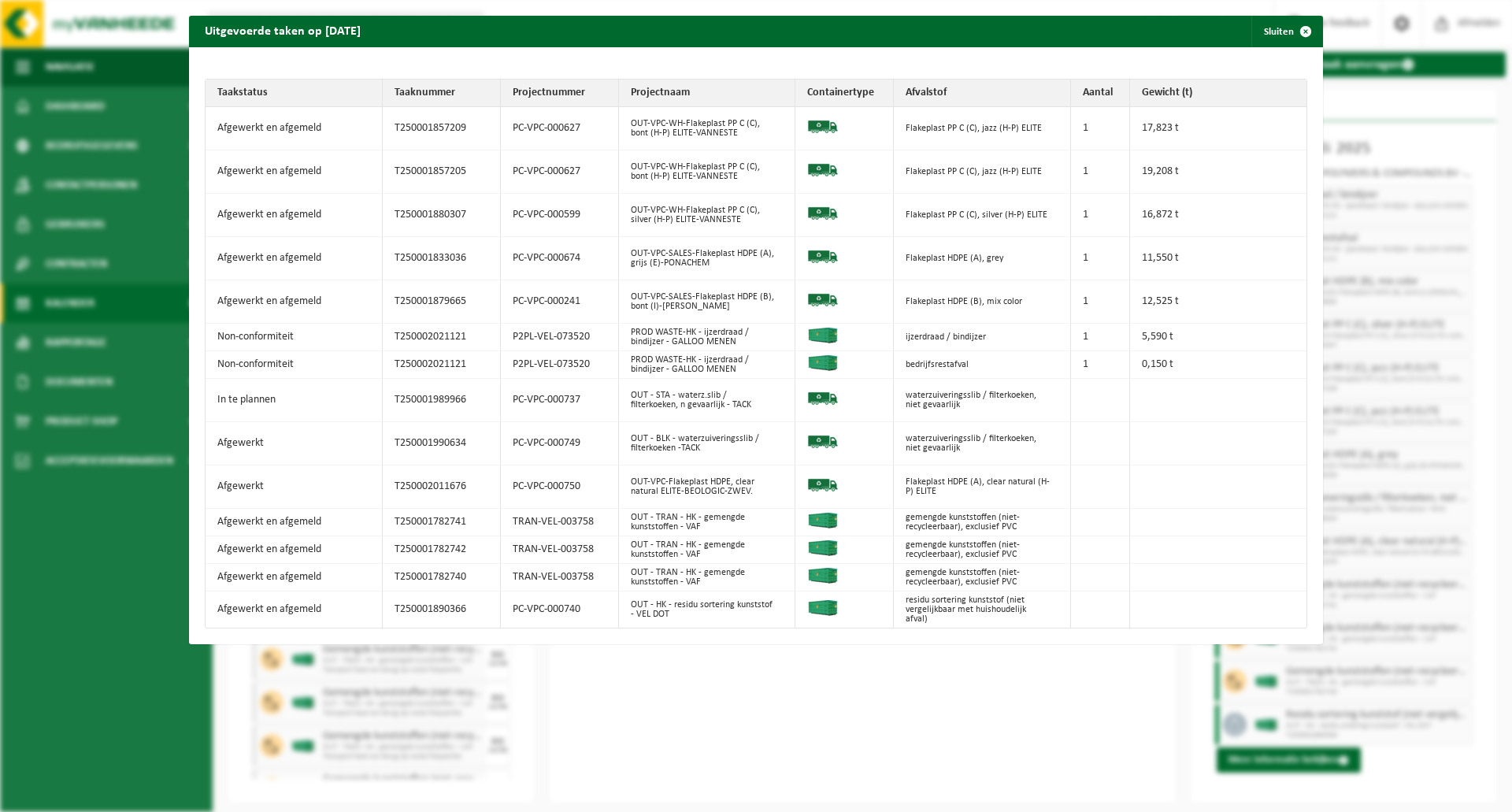
click at [258, 336] on td "Non-conformiteit" at bounding box center [294, 337] width 177 height 28
click at [1290, 28] on span "button" at bounding box center [1305, 32] width 32 height 32
